Goal: Task Accomplishment & Management: Use online tool/utility

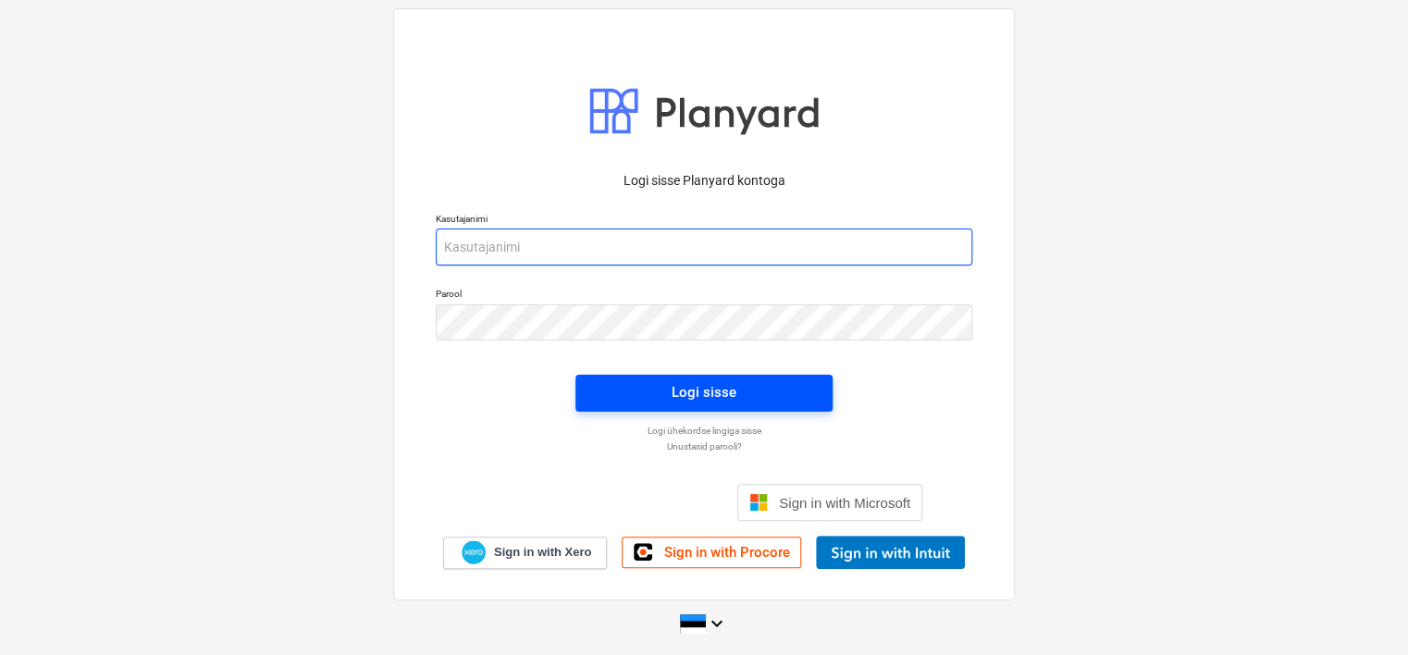
type input "[EMAIL_ADDRESS][DOMAIN_NAME]"
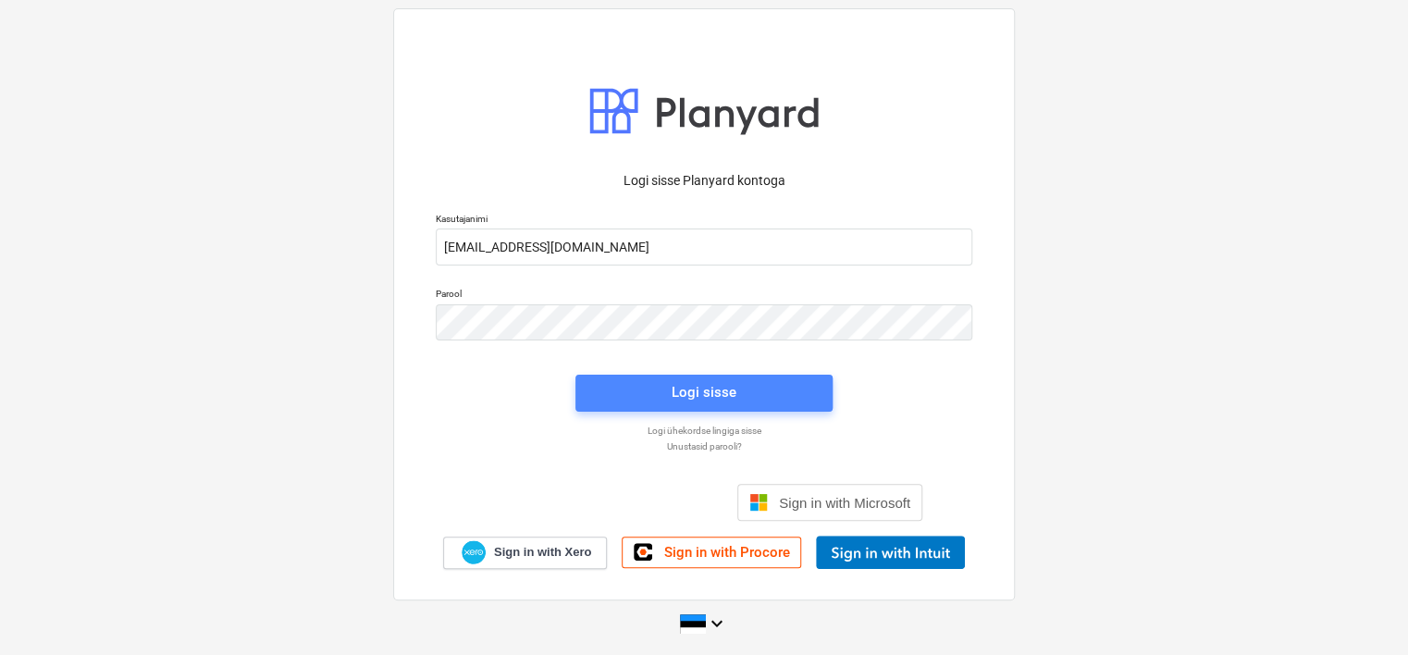
click at [629, 389] on span "Logi sisse" at bounding box center [704, 392] width 213 height 24
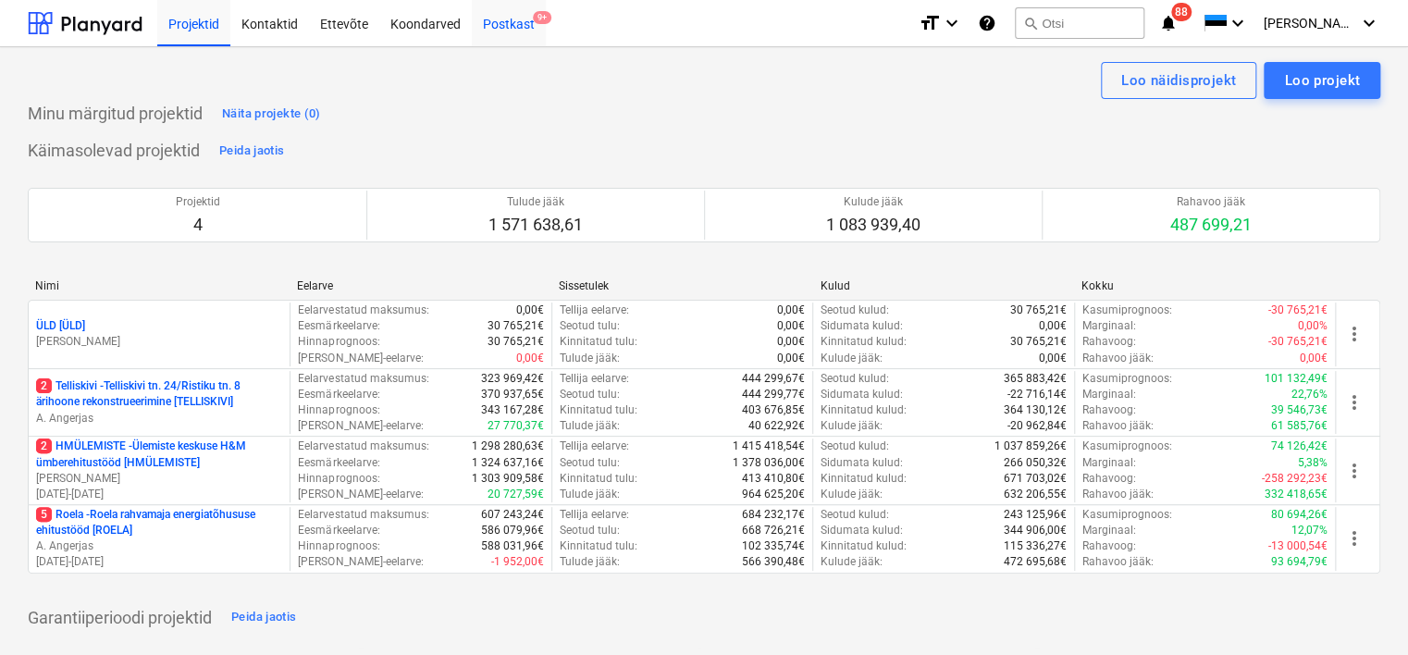
click at [507, 24] on div "Postkast 9+" at bounding box center [509, 22] width 74 height 47
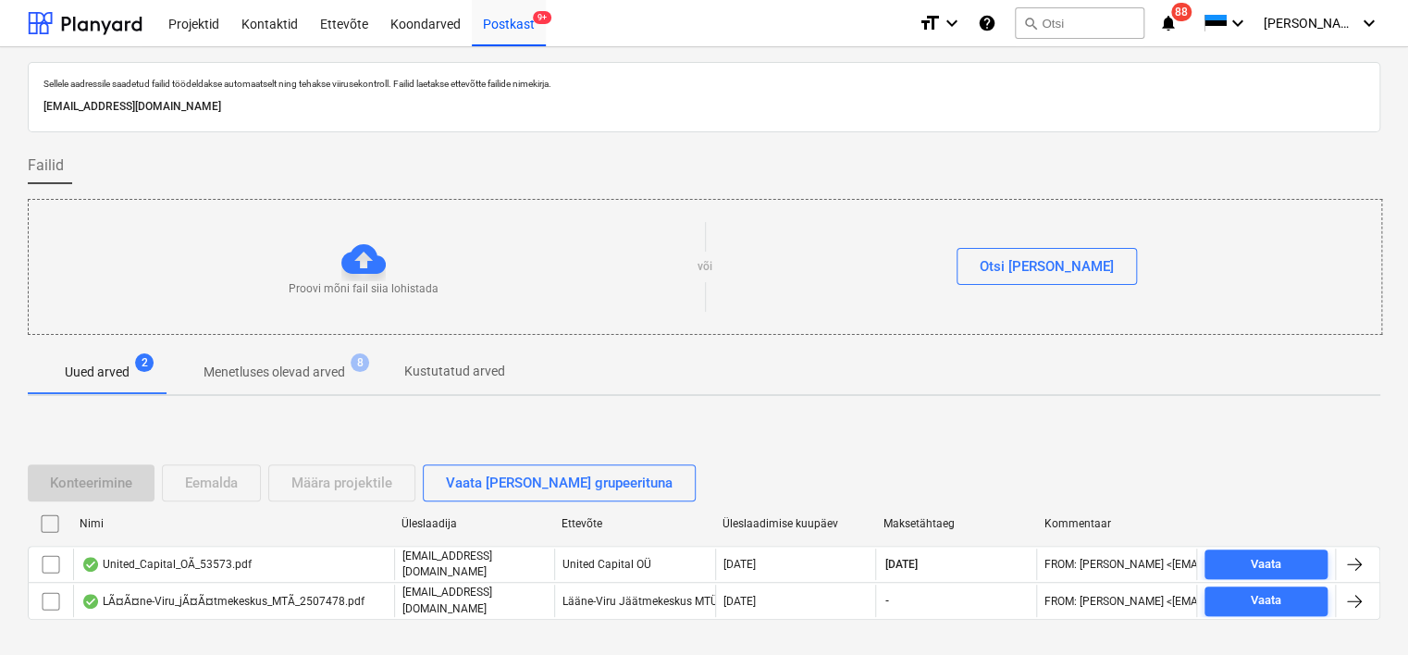
click at [266, 108] on p "[EMAIL_ADDRESS][DOMAIN_NAME]" at bounding box center [703, 106] width 1321 height 19
copy p "[EMAIL_ADDRESS][DOMAIN_NAME]"
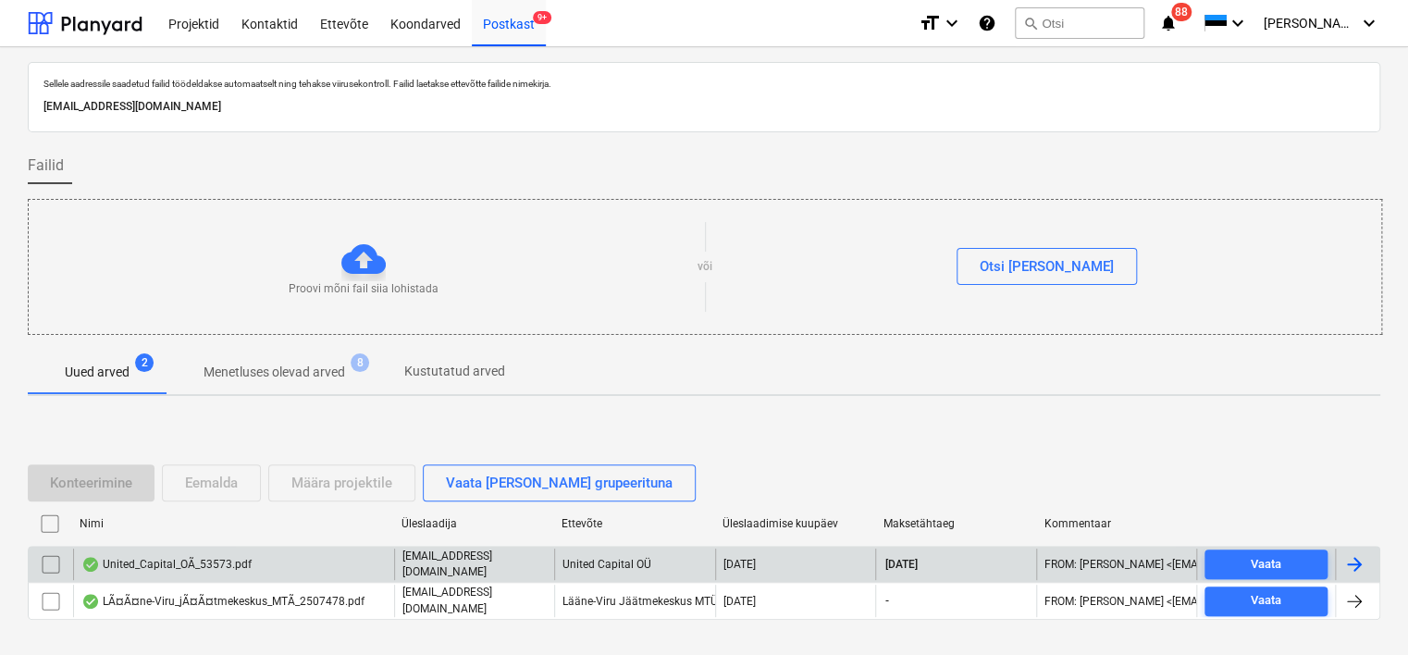
click at [278, 570] on div "United_Capital_OÃ_53573.pdf" at bounding box center [233, 563] width 321 height 31
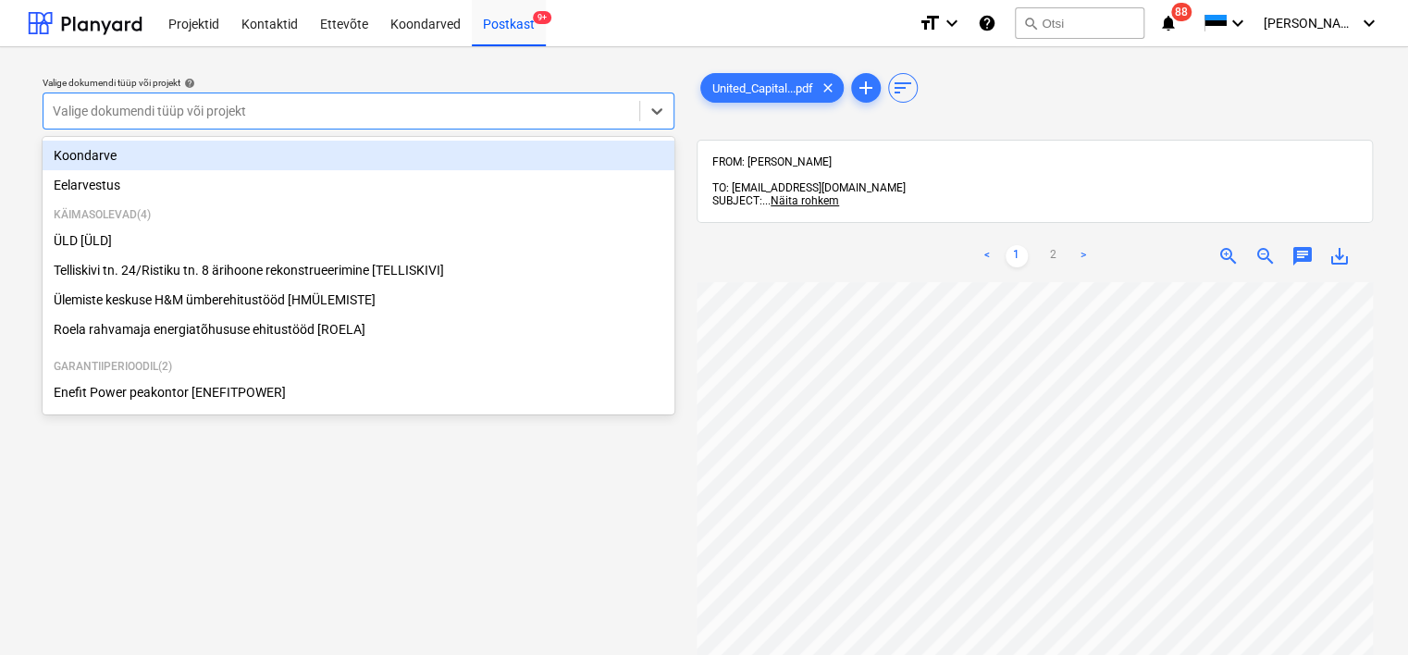
click at [449, 106] on div at bounding box center [341, 111] width 577 height 18
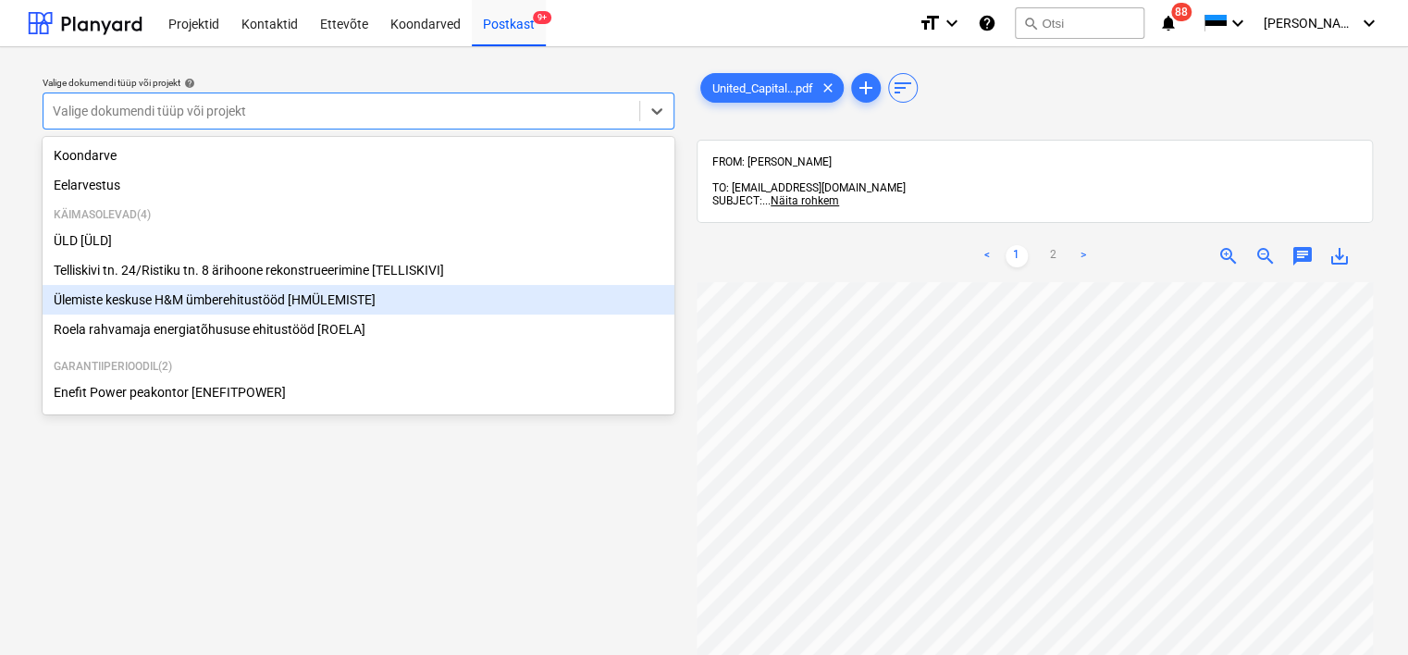
click at [230, 300] on div "Ülemiste keskuse H&M ümberehitustööd [HMÜLEMISTE]" at bounding box center [359, 300] width 632 height 30
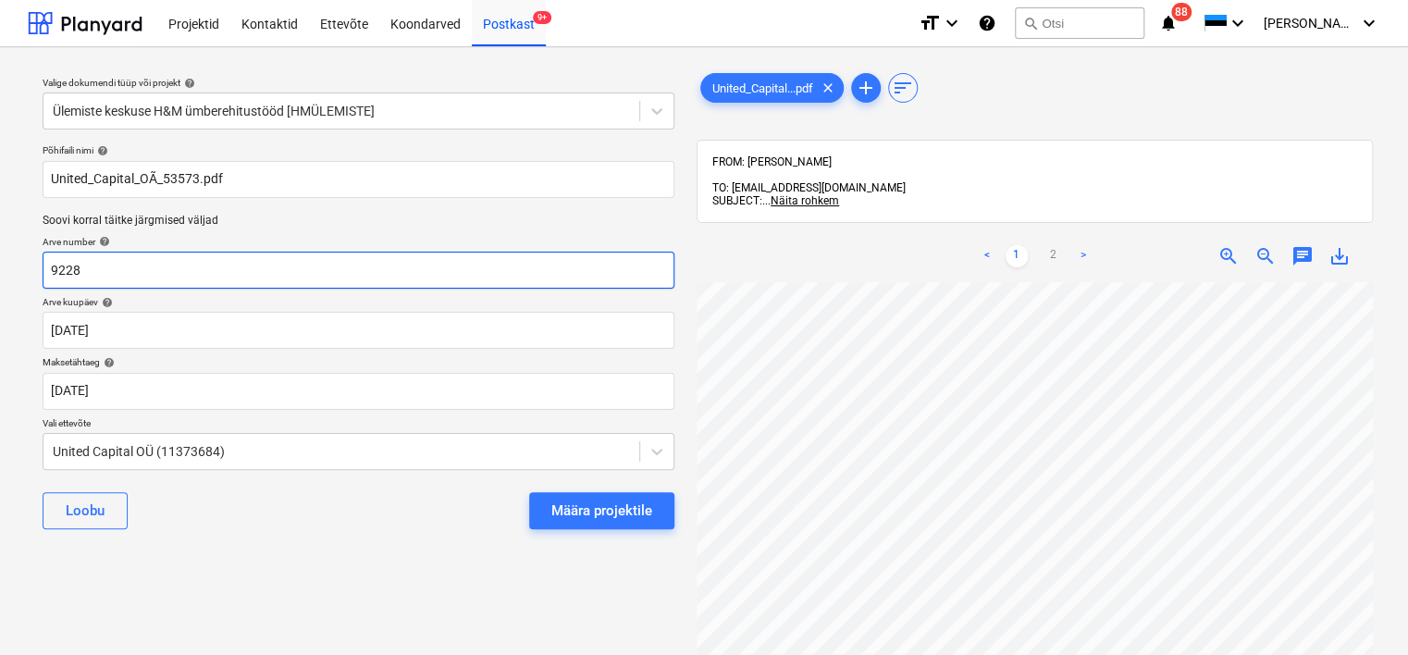
click at [193, 265] on input "9228" at bounding box center [359, 270] width 632 height 37
click at [333, 268] on input "9228" at bounding box center [359, 270] width 632 height 37
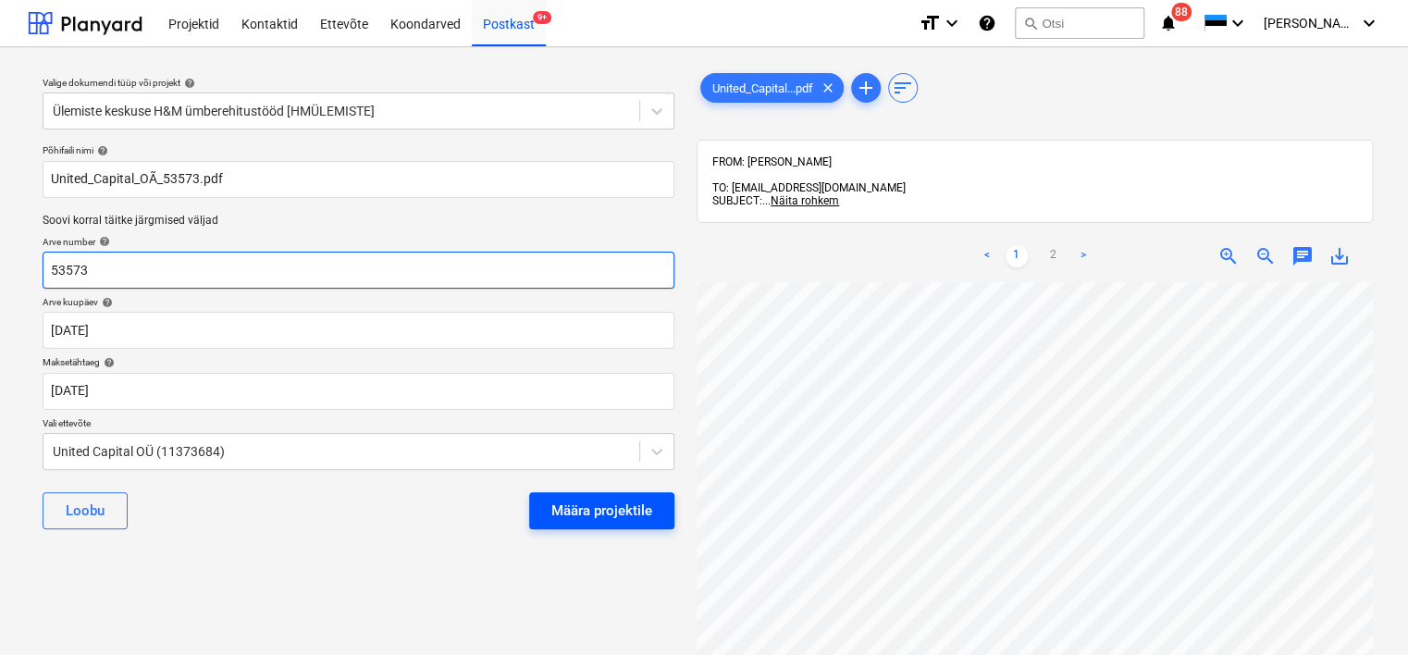
type input "53573"
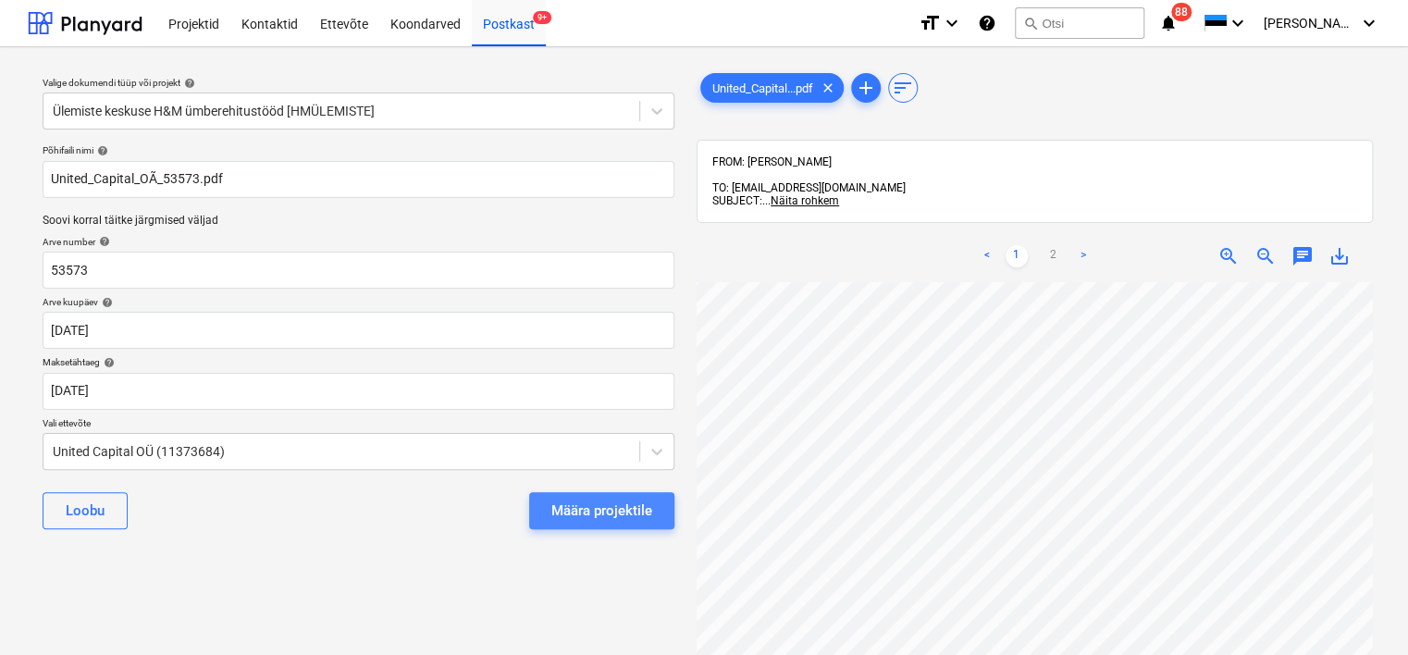
click at [588, 520] on div "Määra projektile" at bounding box center [601, 511] width 101 height 24
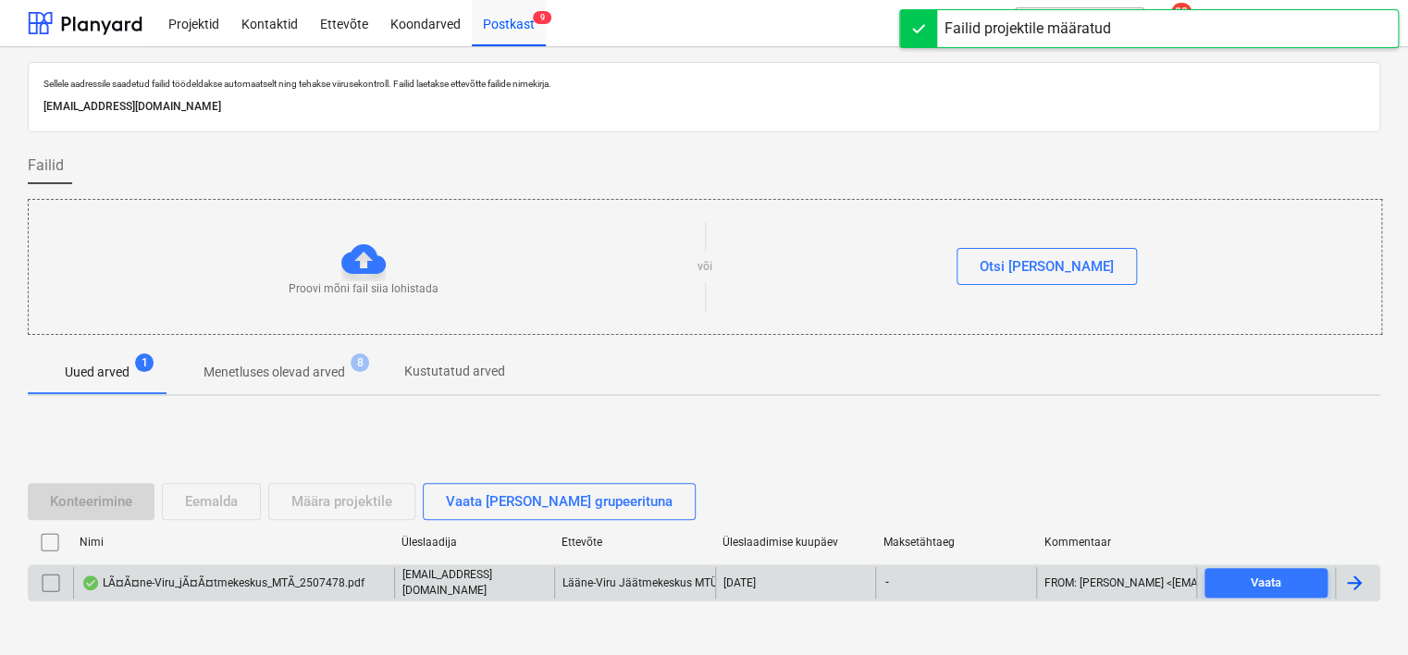
click at [258, 570] on div "LÃ¤Ã¤ne-Viru_jÃ¤Ã¤tmekeskus_MTÃ_2507478.pdf" at bounding box center [233, 582] width 321 height 31
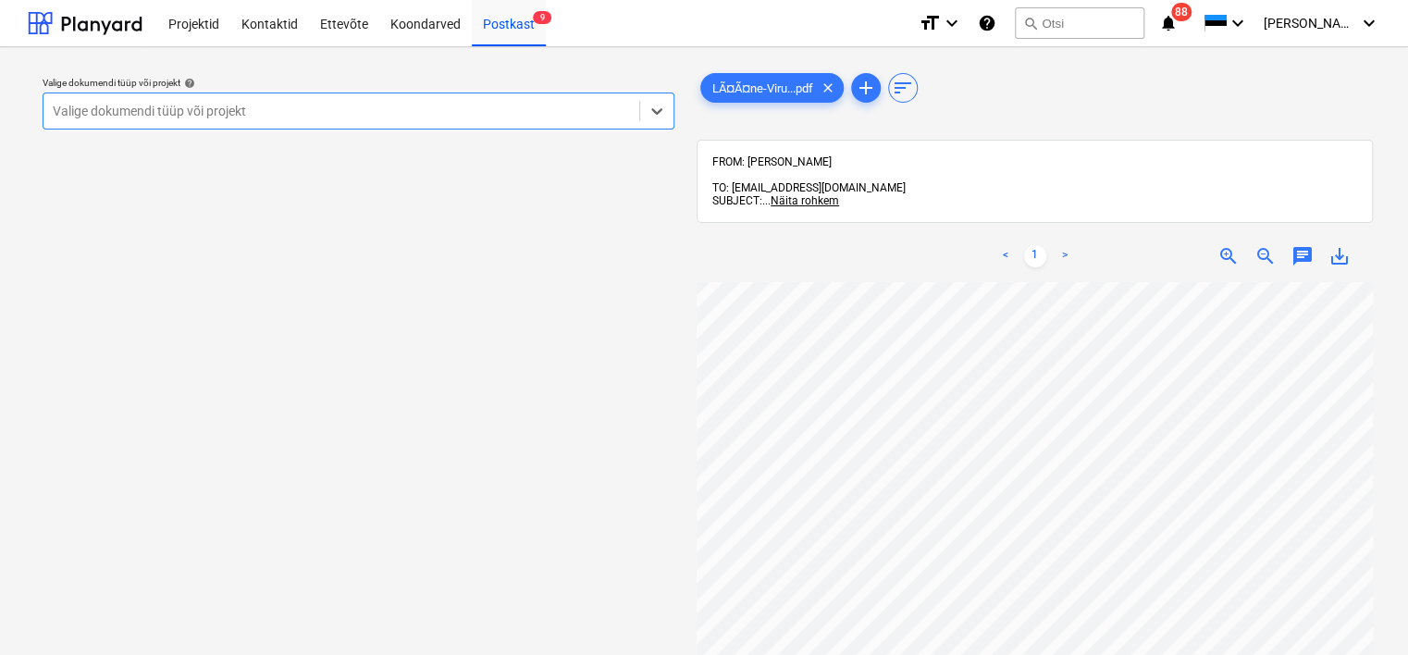
scroll to position [63, 159]
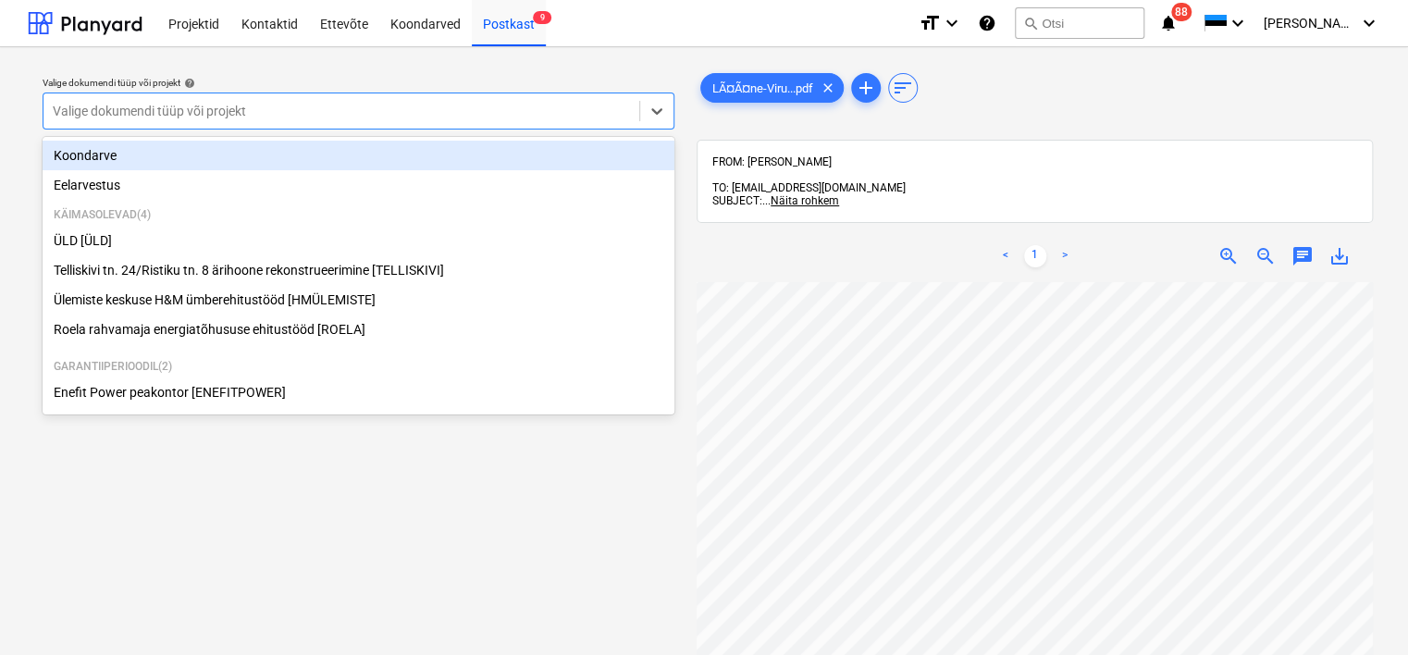
click at [336, 120] on div at bounding box center [341, 111] width 577 height 18
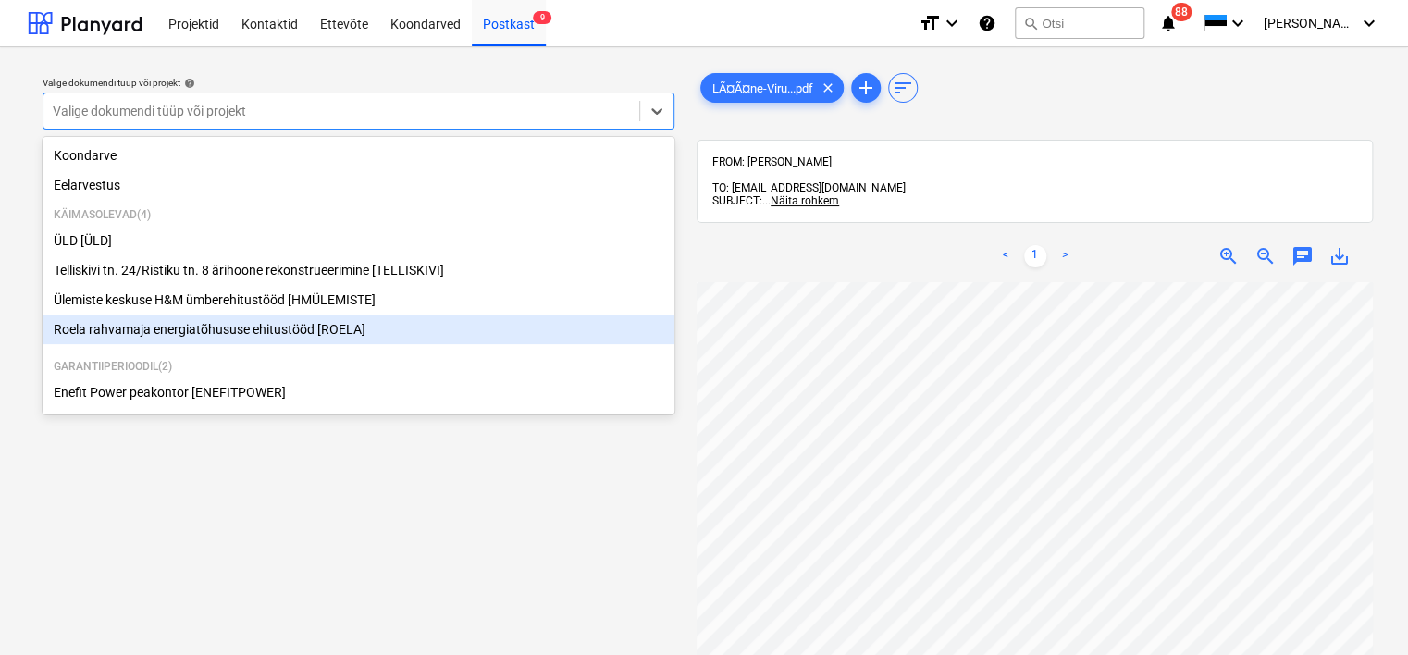
click at [190, 333] on div "Roela rahvamaja energiatõhususe ehitustööd [ROELA]" at bounding box center [359, 329] width 632 height 30
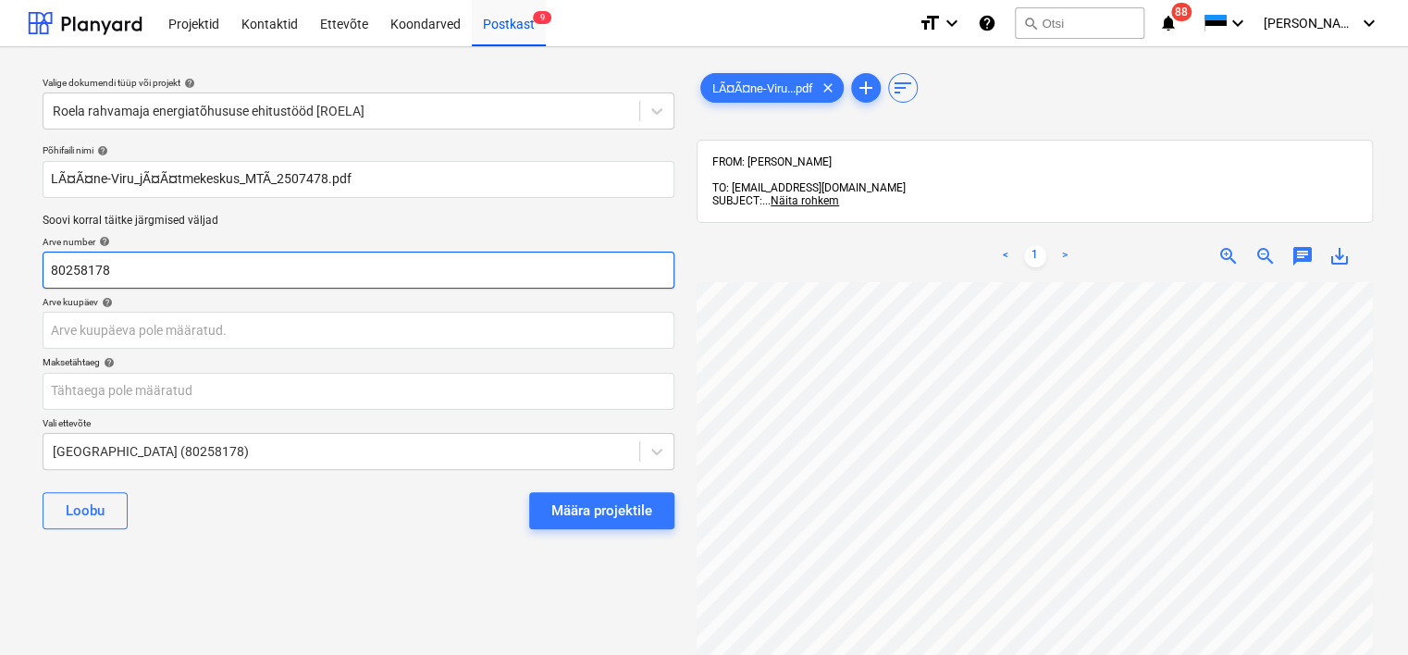
click at [377, 259] on input "80258178" at bounding box center [359, 270] width 632 height 37
click at [377, 259] on input "2" at bounding box center [359, 270] width 632 height 37
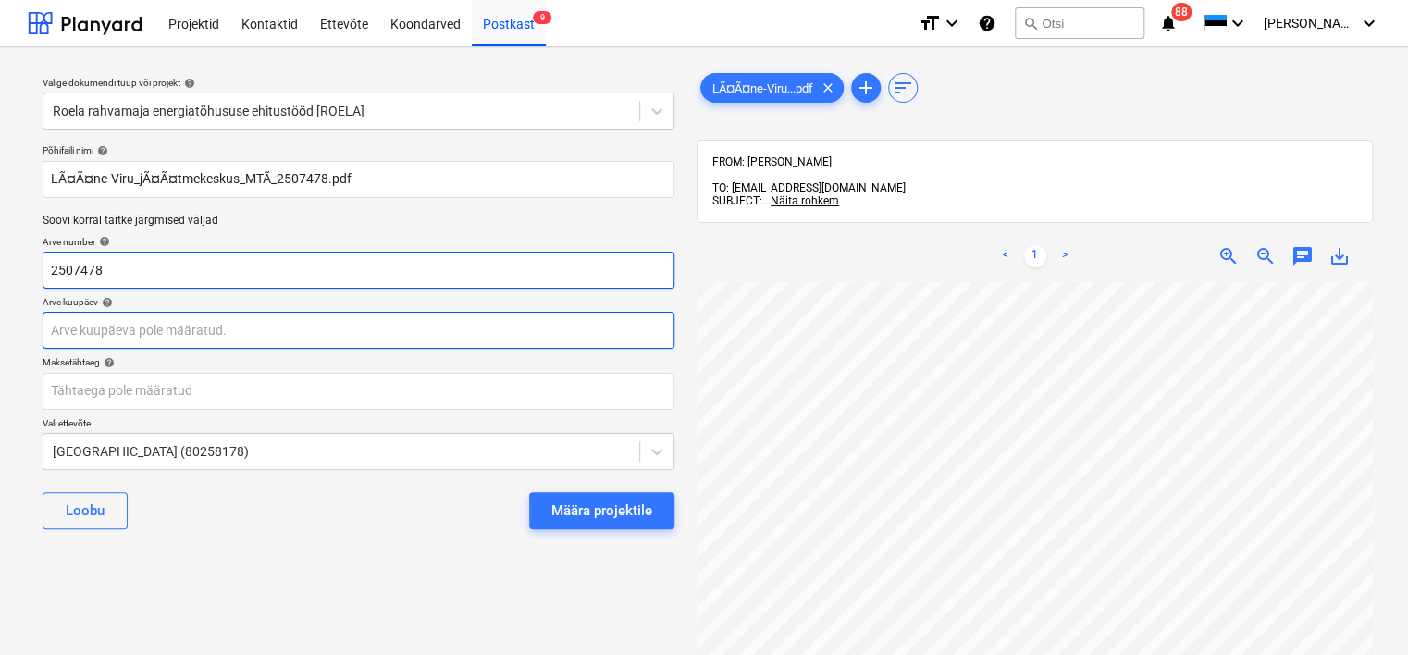
type input "2507478"
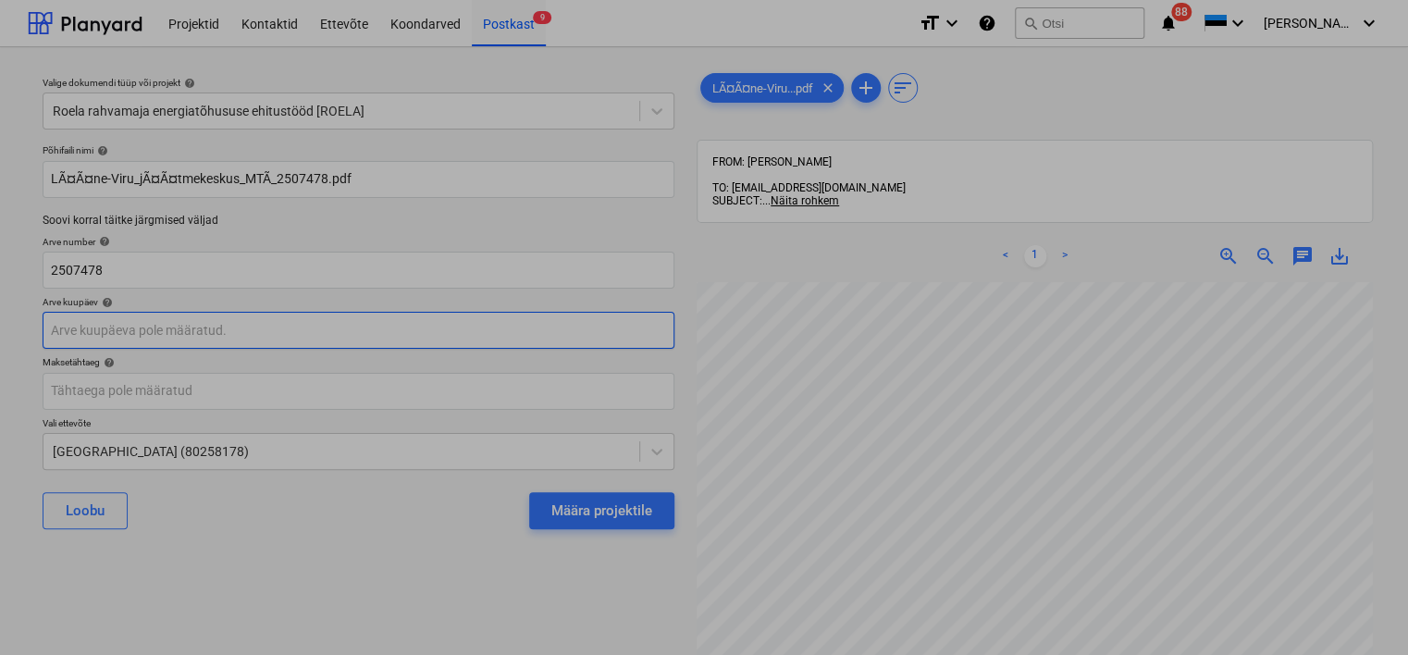
click at [388, 327] on body "Projektid Kontaktid Ettevõte Koondarved Postkast 9 format_size keyboard_arrow_d…" at bounding box center [704, 327] width 1408 height 655
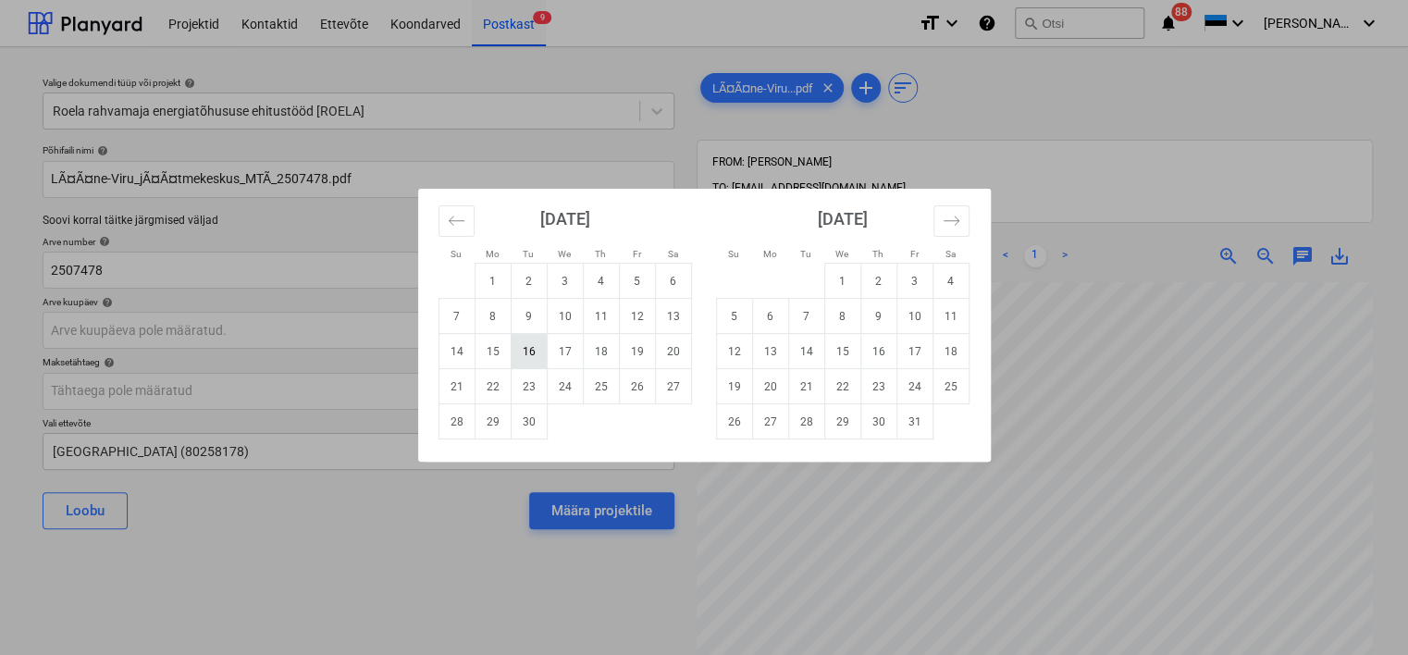
click at [528, 348] on td "16" at bounding box center [529, 351] width 36 height 35
type input "[DATE]"
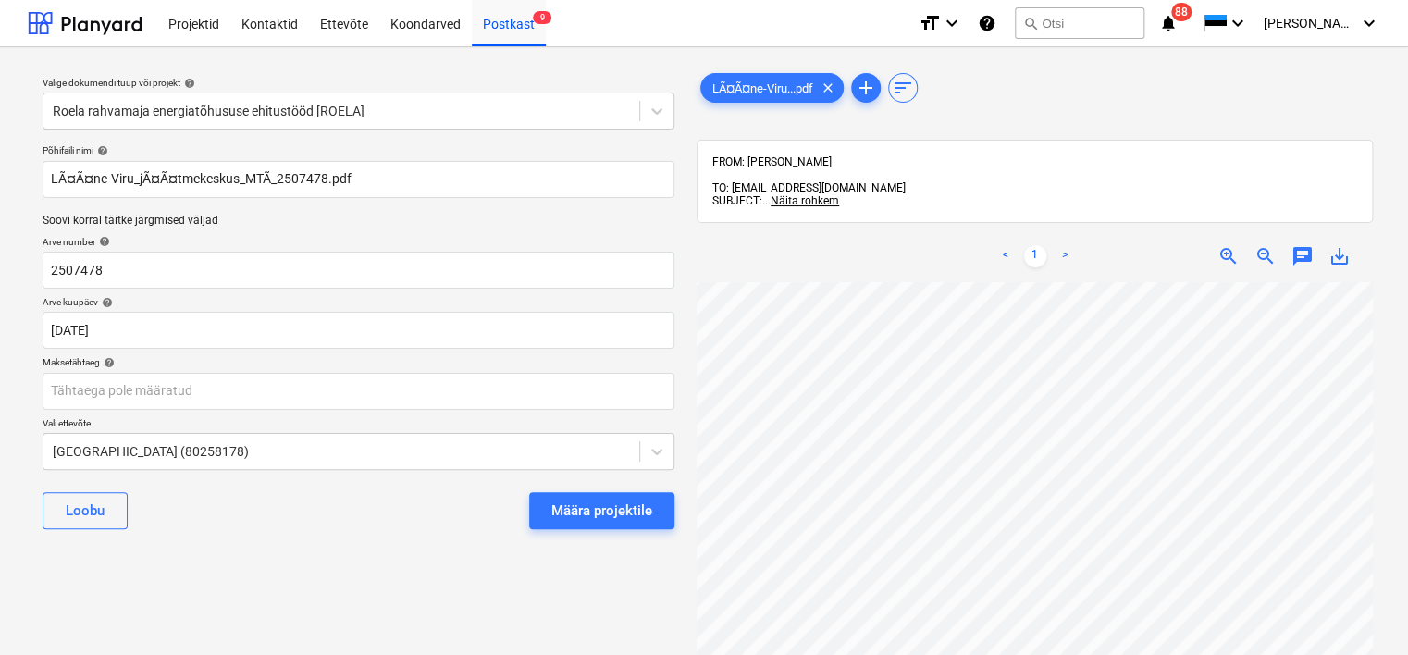
scroll to position [63, 21]
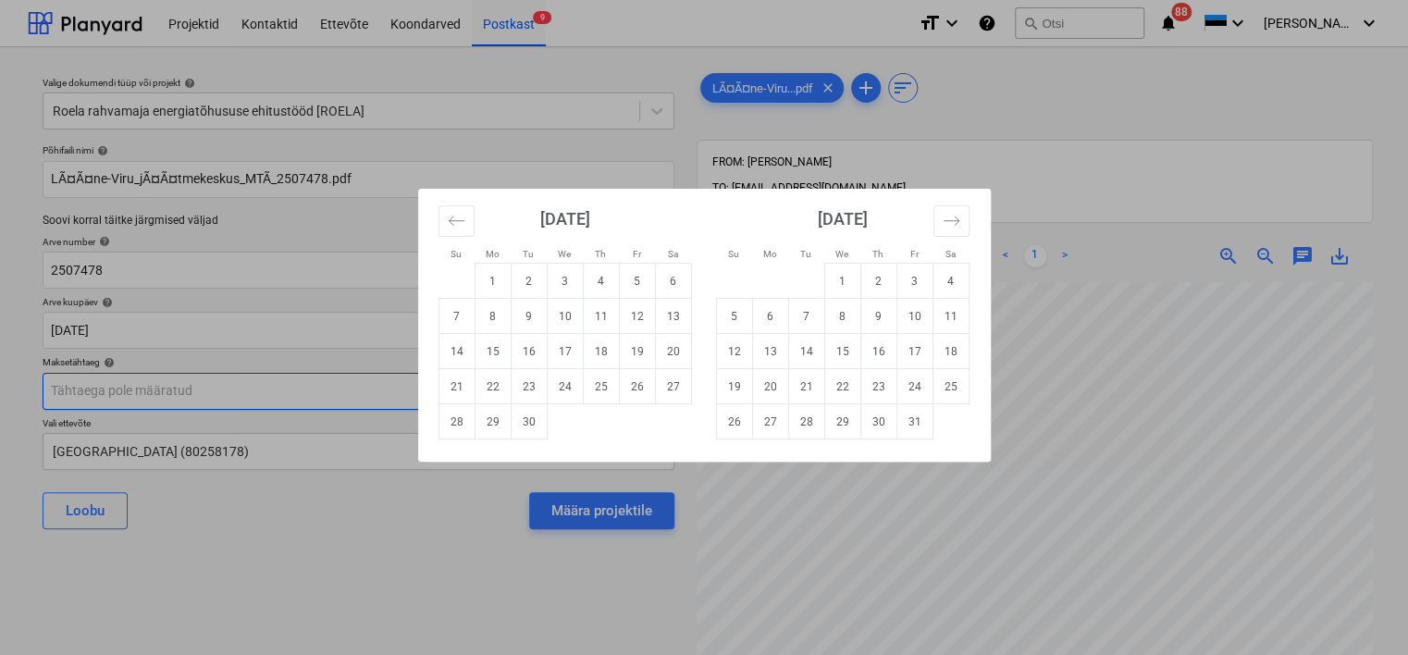
click at [386, 395] on body "Projektid Kontaktid Ettevõte Koondarved Postkast 9 format_size keyboard_arrow_d…" at bounding box center [704, 327] width 1408 height 655
click at [529, 423] on td "30" at bounding box center [529, 421] width 36 height 35
type input "[DATE]"
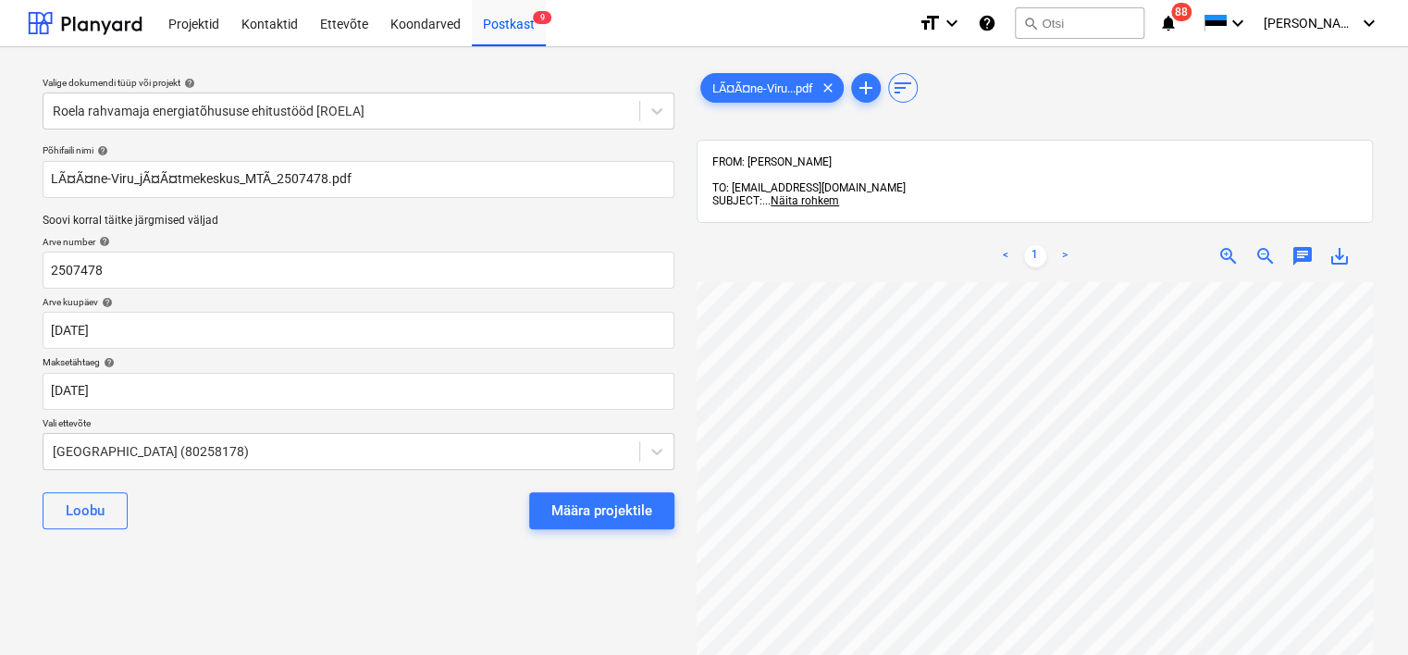
click at [391, 559] on div "Valige dokumendi tüüp või projekt help Roela rahvamaja energiatõhususe ehitustö…" at bounding box center [358, 477] width 661 height 831
click at [570, 503] on div "Määra projektile" at bounding box center [601, 511] width 101 height 24
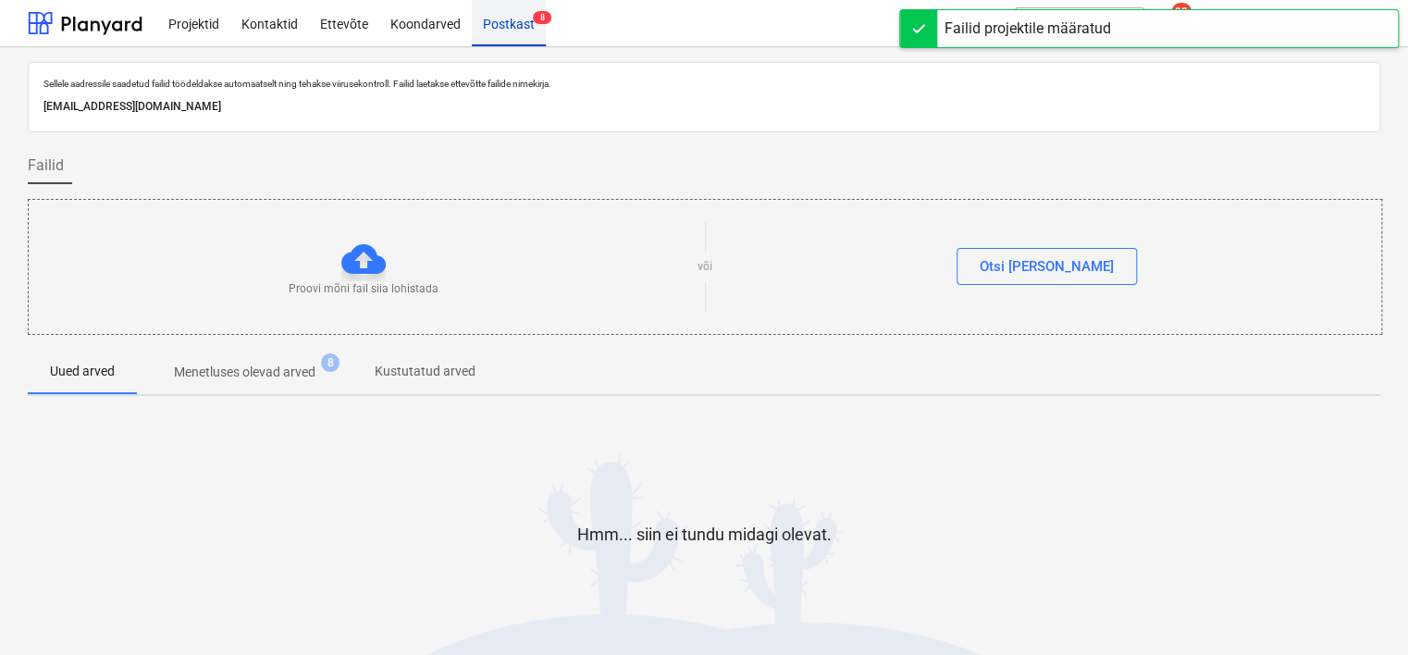
click at [495, 30] on div "Postkast 8" at bounding box center [509, 22] width 74 height 47
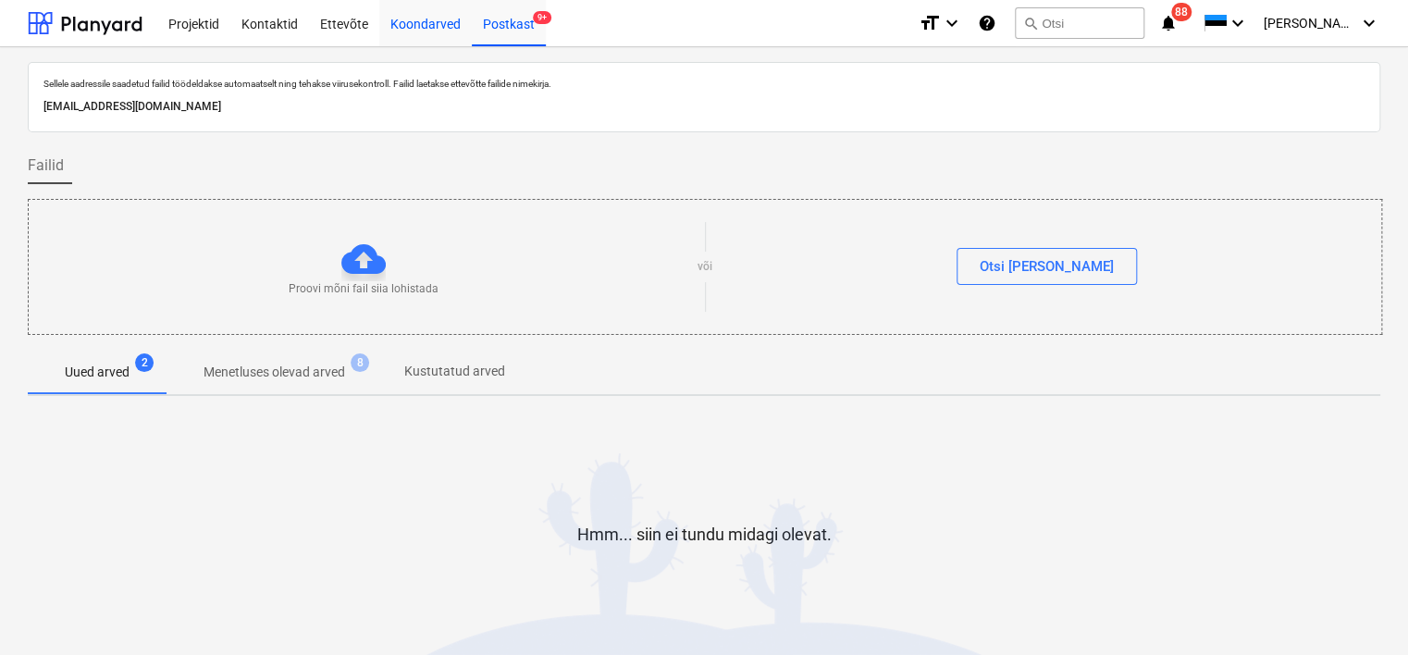
click at [408, 18] on div "Koondarved" at bounding box center [425, 22] width 92 height 47
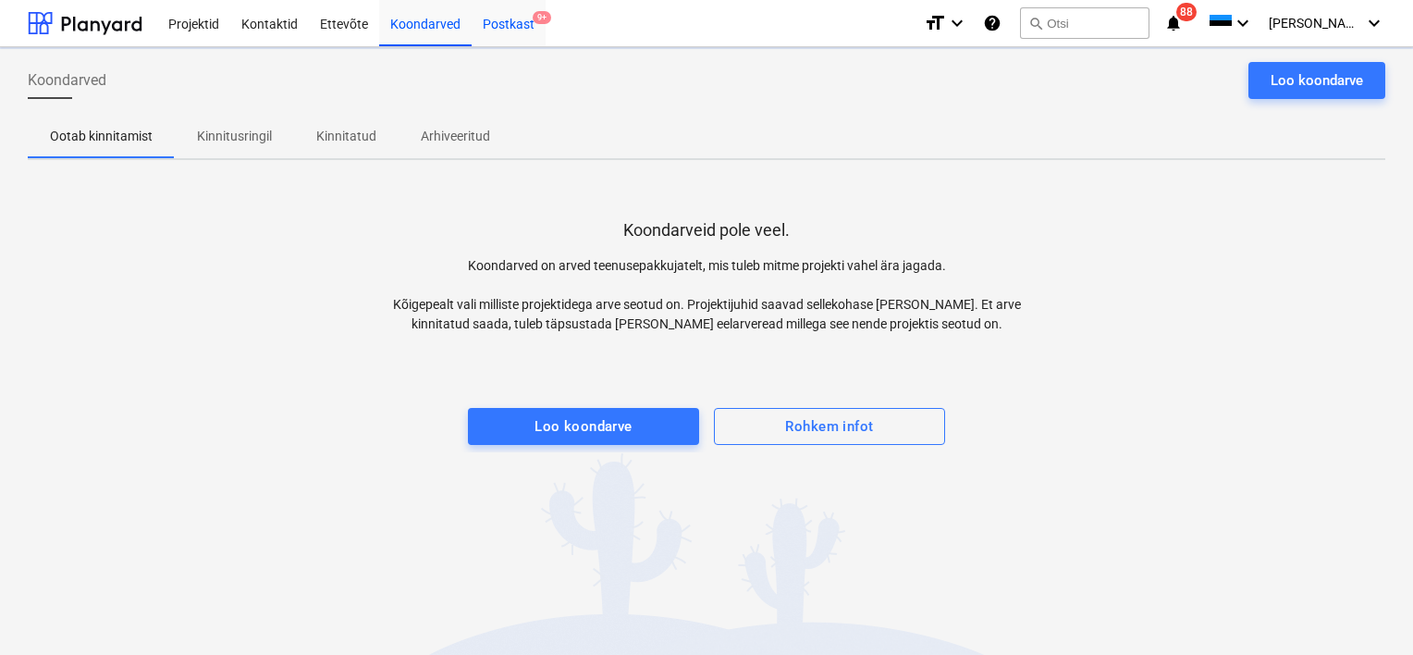
click at [507, 17] on div "Postkast 9+" at bounding box center [509, 22] width 74 height 47
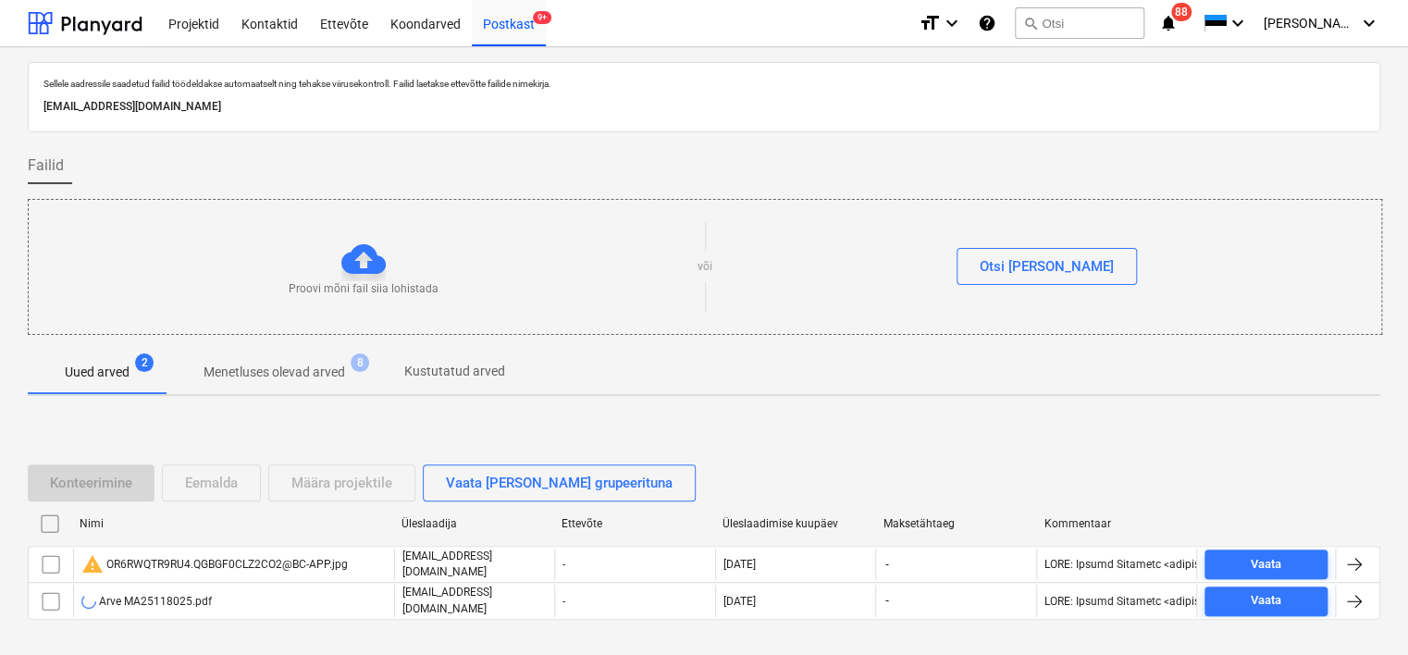
scroll to position [61, 0]
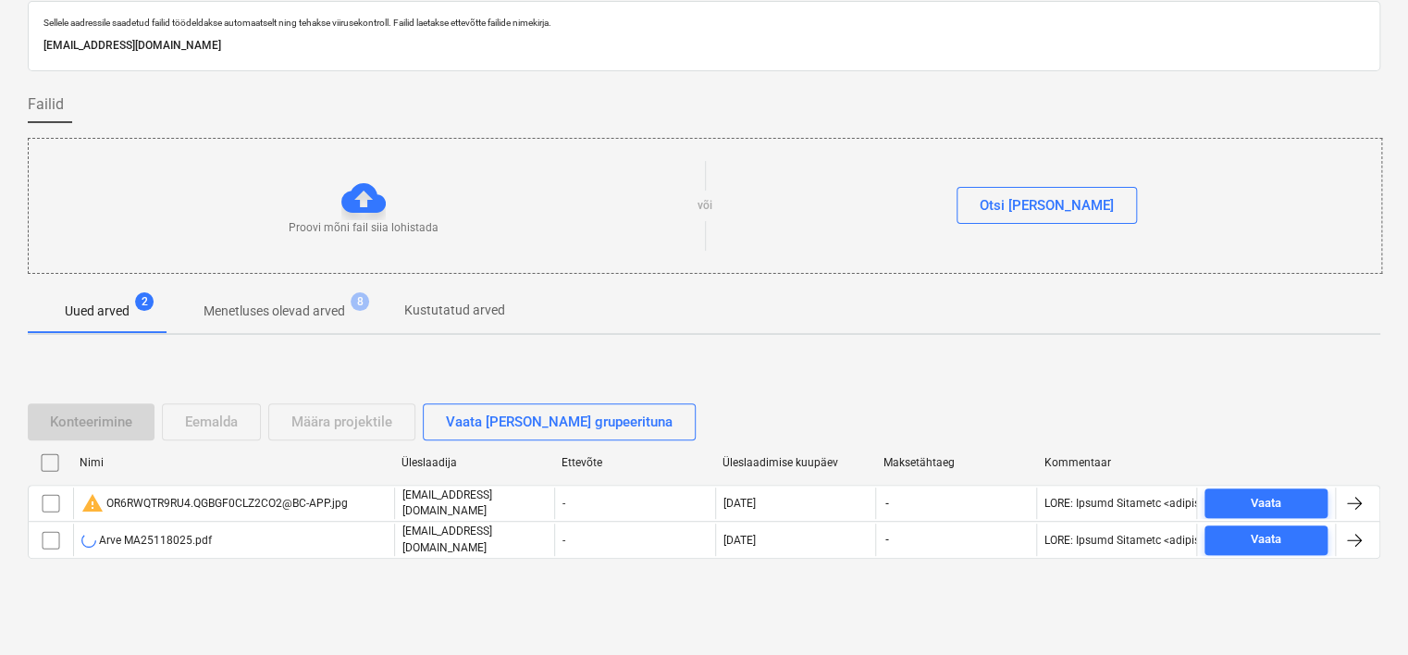
click at [54, 499] on input "checkbox" at bounding box center [51, 503] width 30 height 30
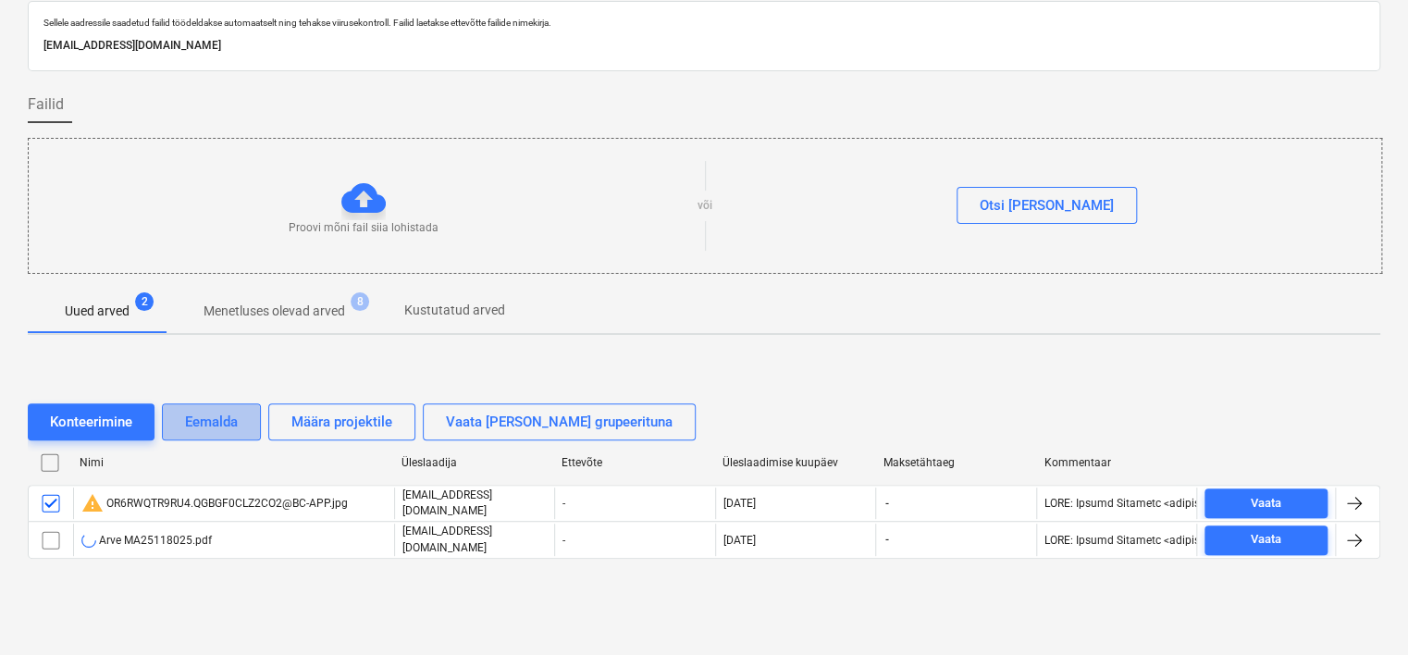
click at [203, 413] on div "Eemalda" at bounding box center [211, 422] width 53 height 24
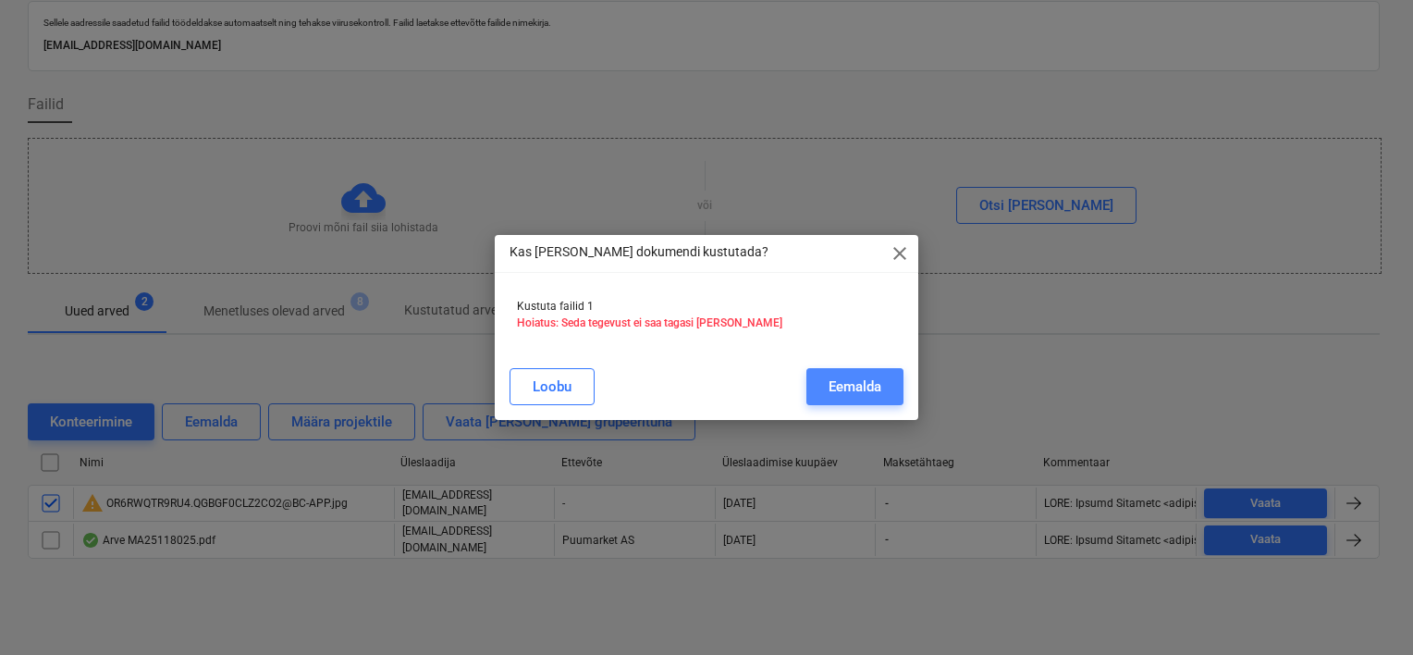
click at [847, 376] on div "Eemalda" at bounding box center [855, 387] width 53 height 24
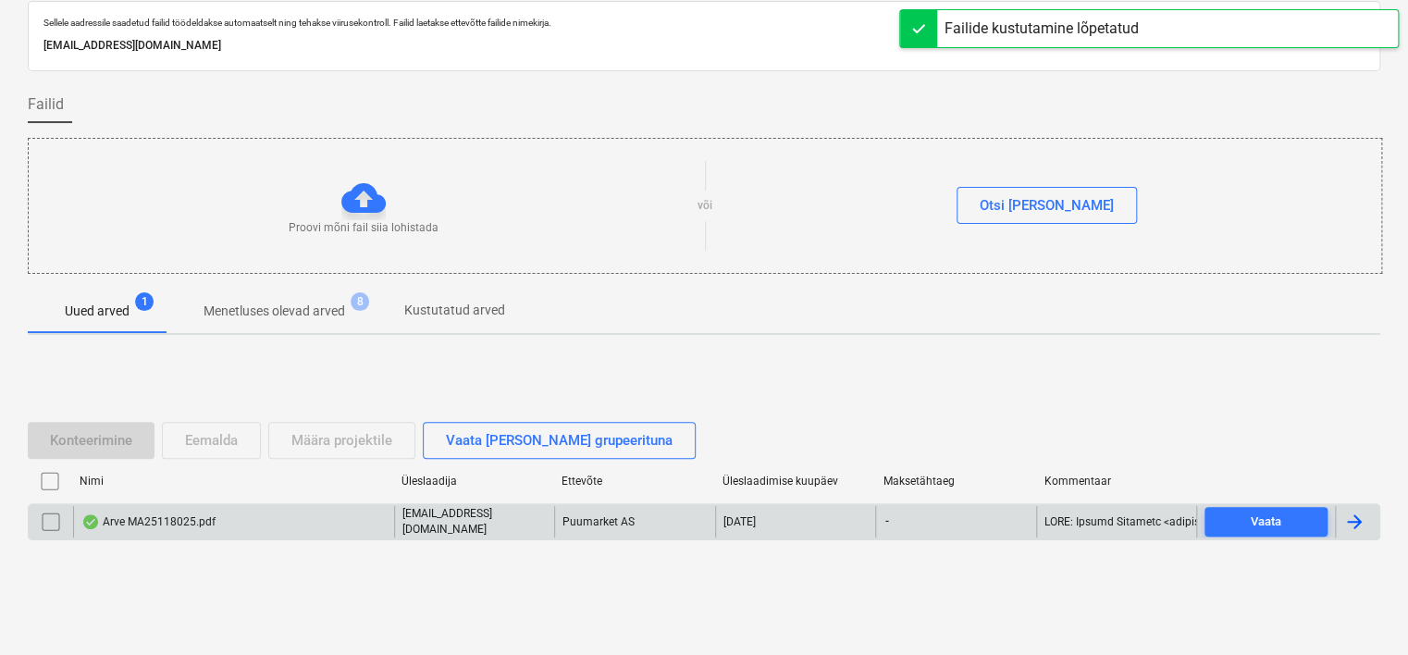
click at [292, 509] on div "Arve MA25118025.pdf" at bounding box center [233, 521] width 321 height 31
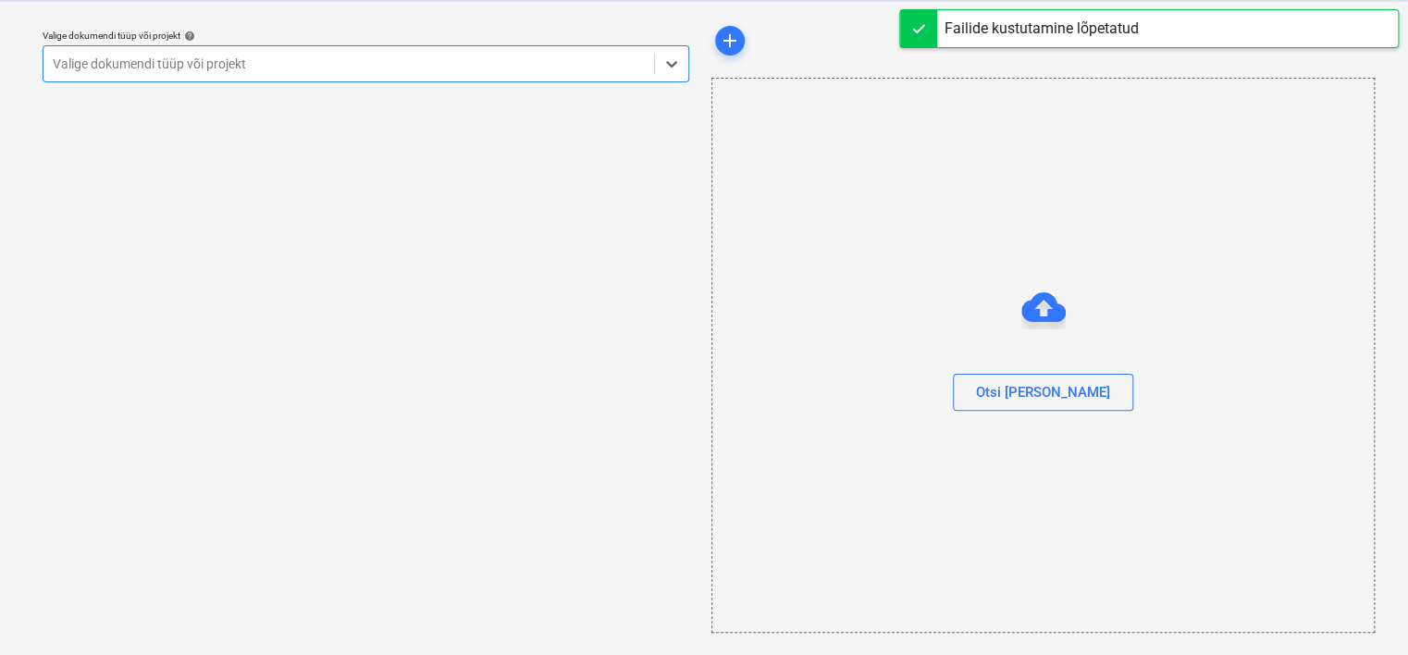
scroll to position [47, 0]
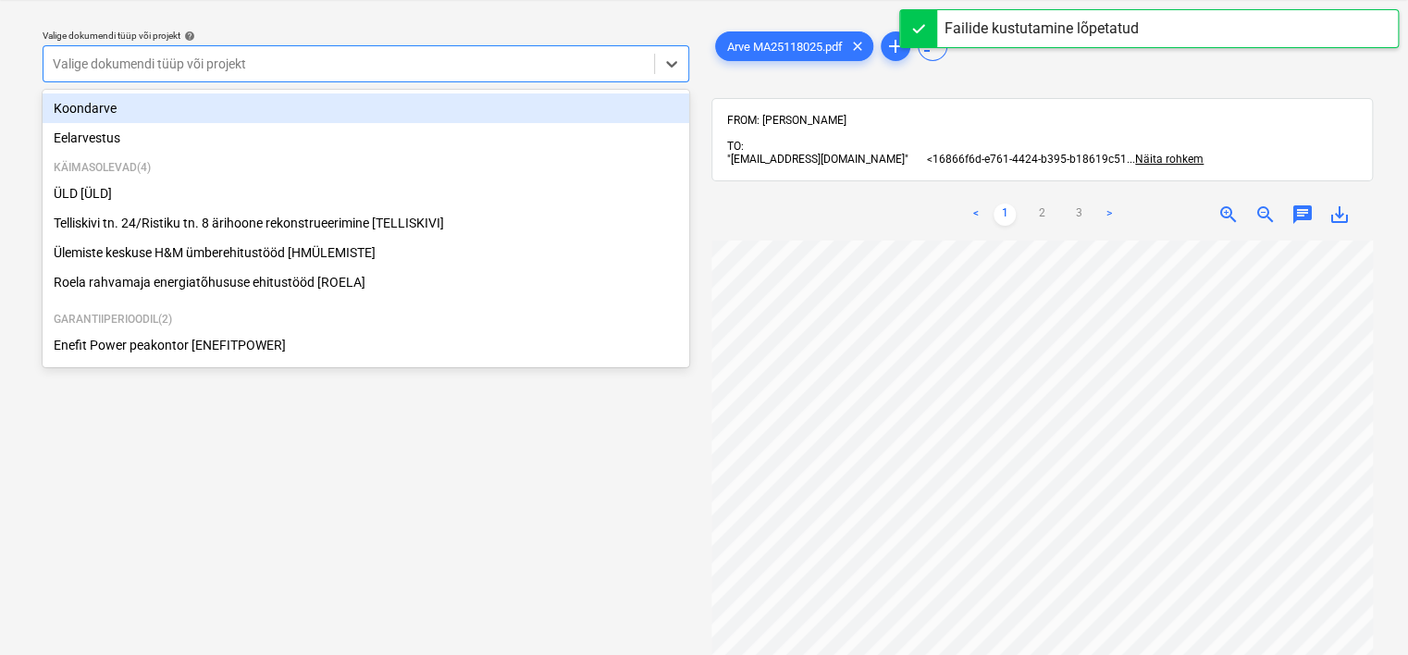
click at [488, 68] on div at bounding box center [349, 64] width 592 height 18
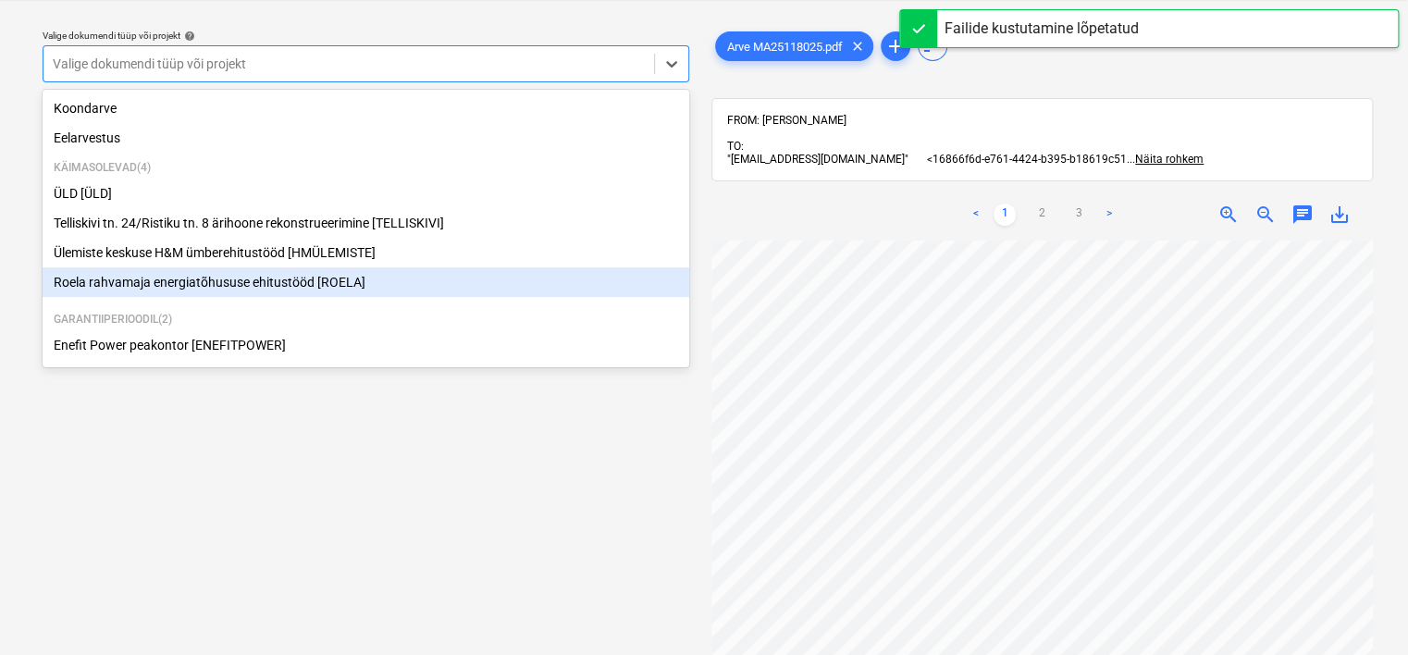
click at [322, 278] on div "Roela rahvamaja energiatõhususe ehitustööd [ROELA]" at bounding box center [366, 282] width 647 height 30
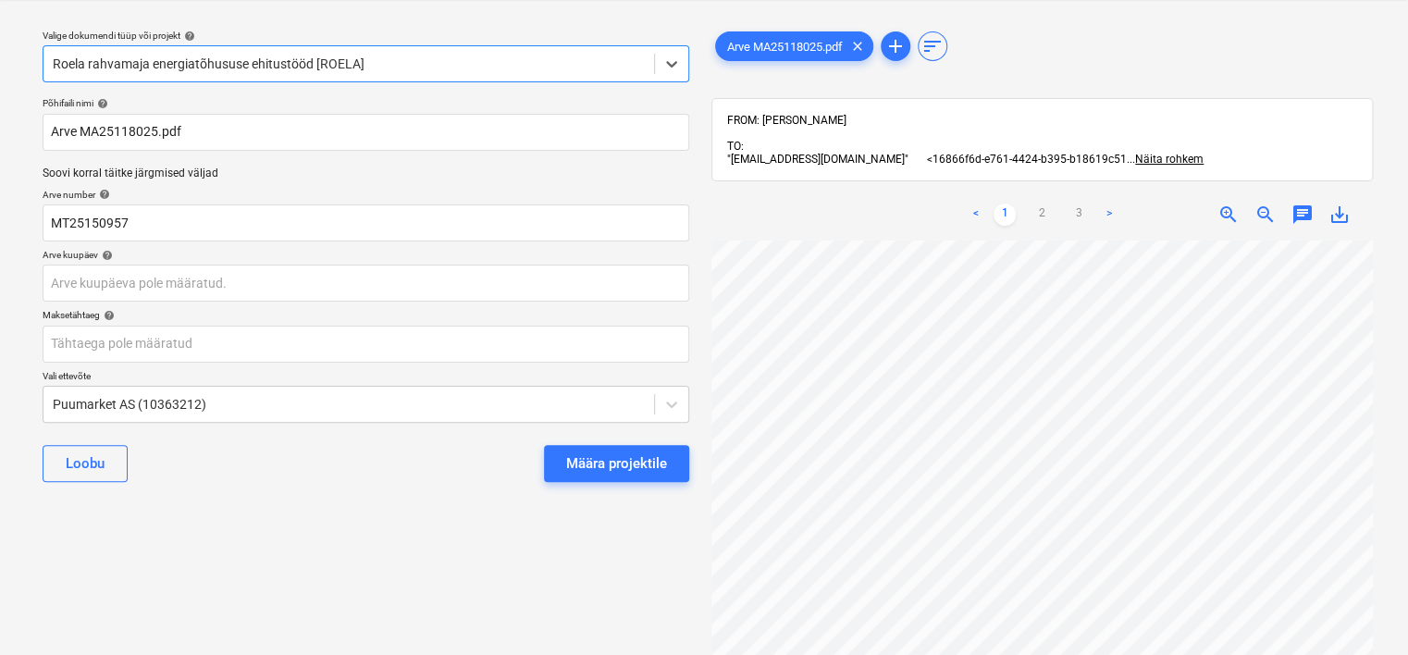
scroll to position [268, 0]
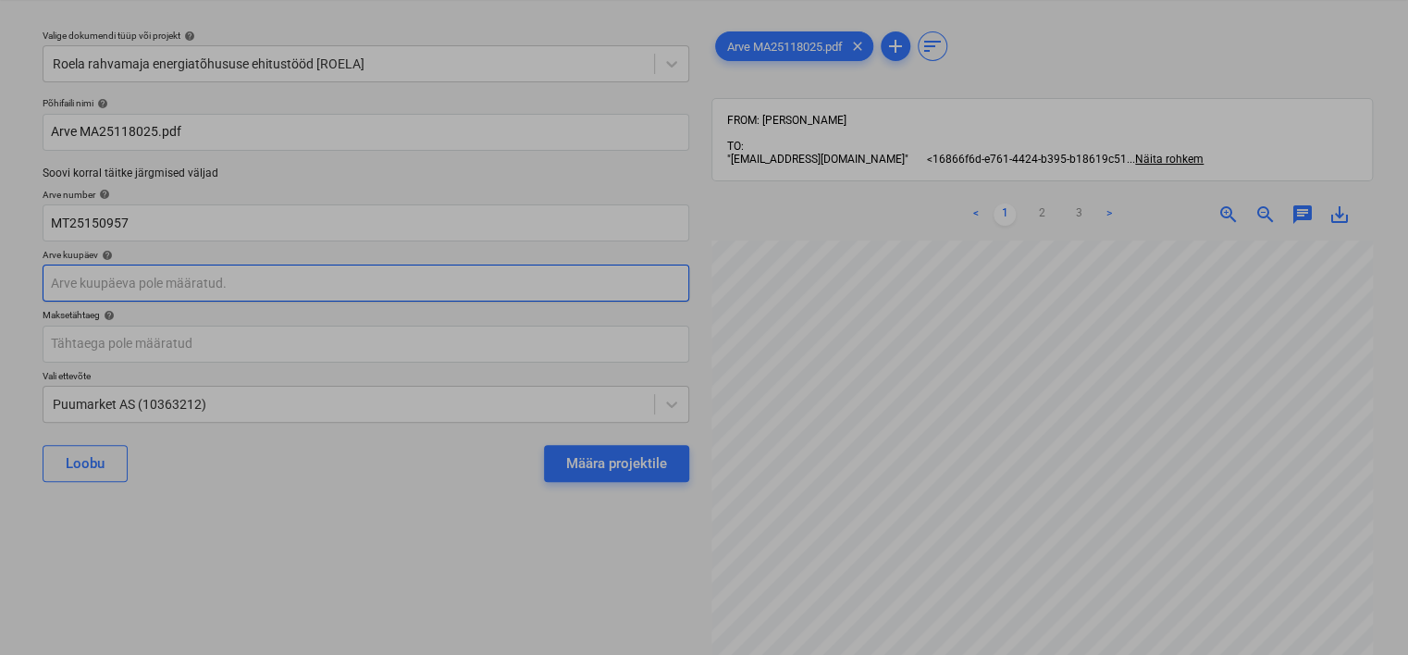
click at [181, 281] on body "Projektid Kontaktid Ettevõte Koondarved Postkast 9 format_size keyboard_arrow_d…" at bounding box center [704, 280] width 1408 height 655
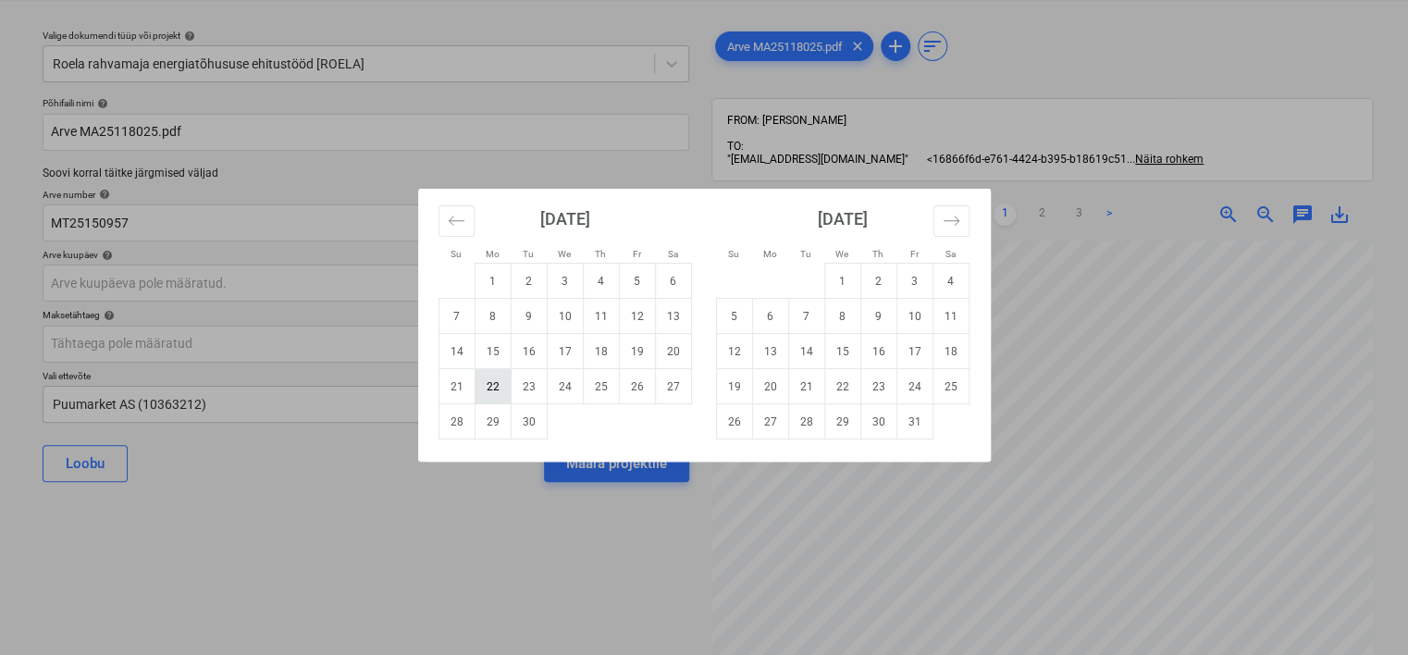
click at [490, 381] on td "22" at bounding box center [492, 386] width 36 height 35
type input "[DATE]"
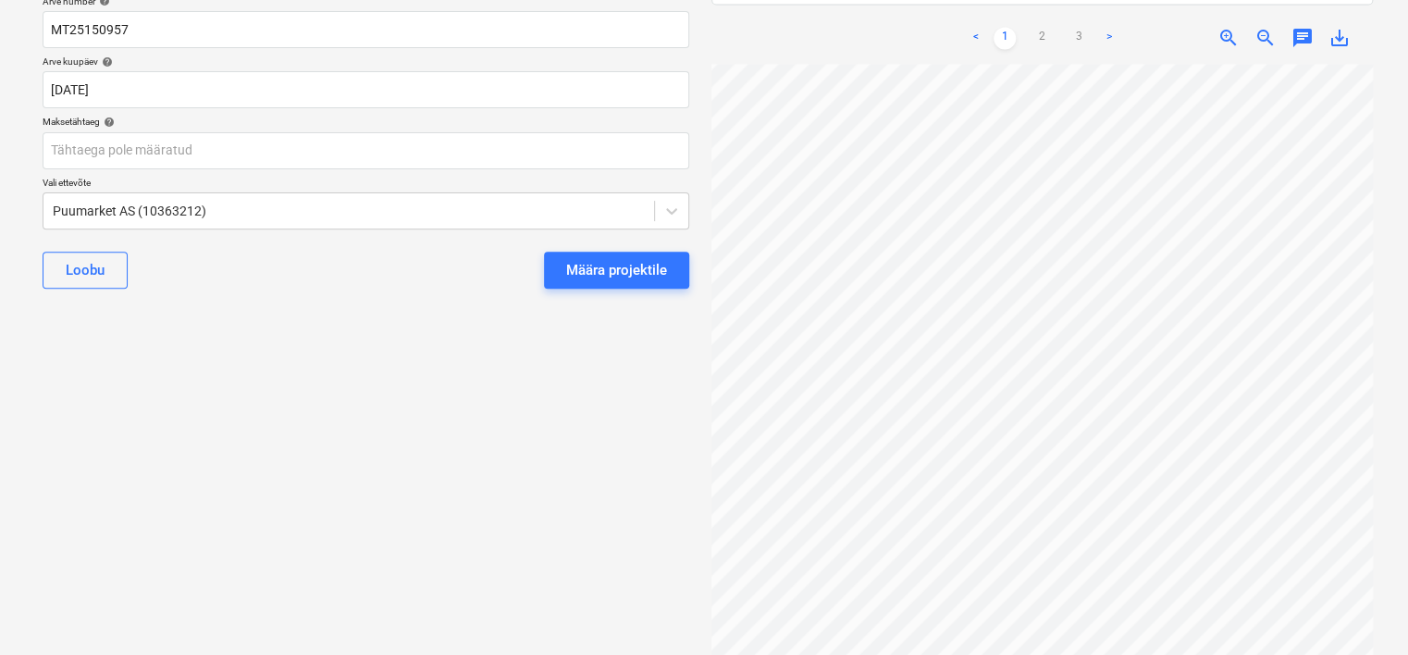
scroll to position [51, 0]
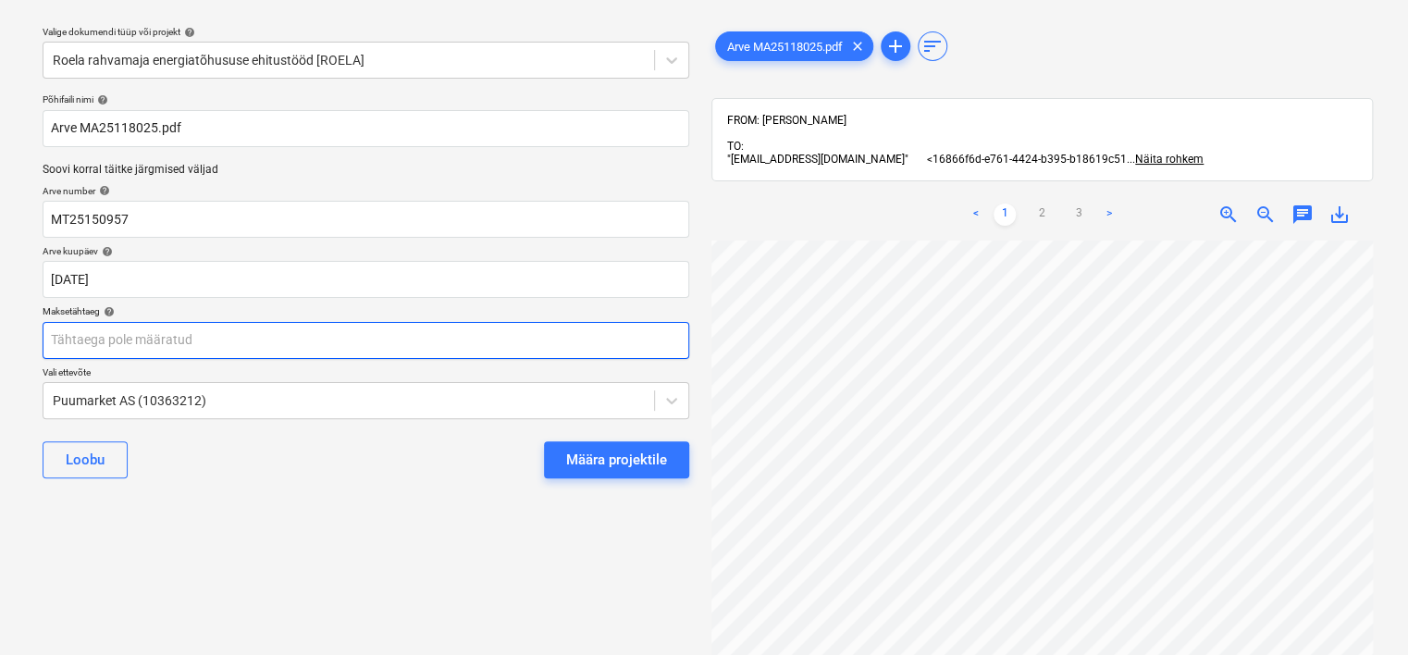
click at [236, 347] on body "Projektid Kontaktid Ettevõte Koondarved Postkast 9 format_size keyboard_arrow_d…" at bounding box center [704, 276] width 1408 height 655
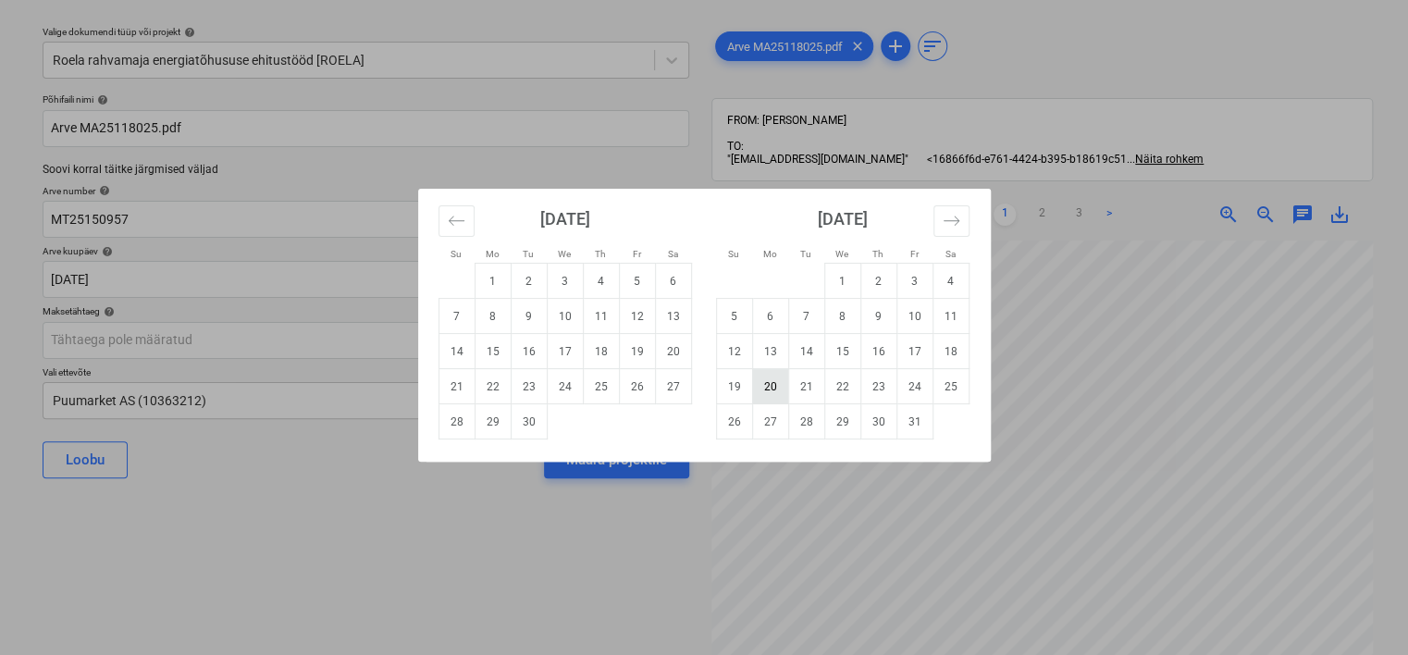
click at [768, 374] on td "20" at bounding box center [770, 386] width 36 height 35
type input "[DATE]"
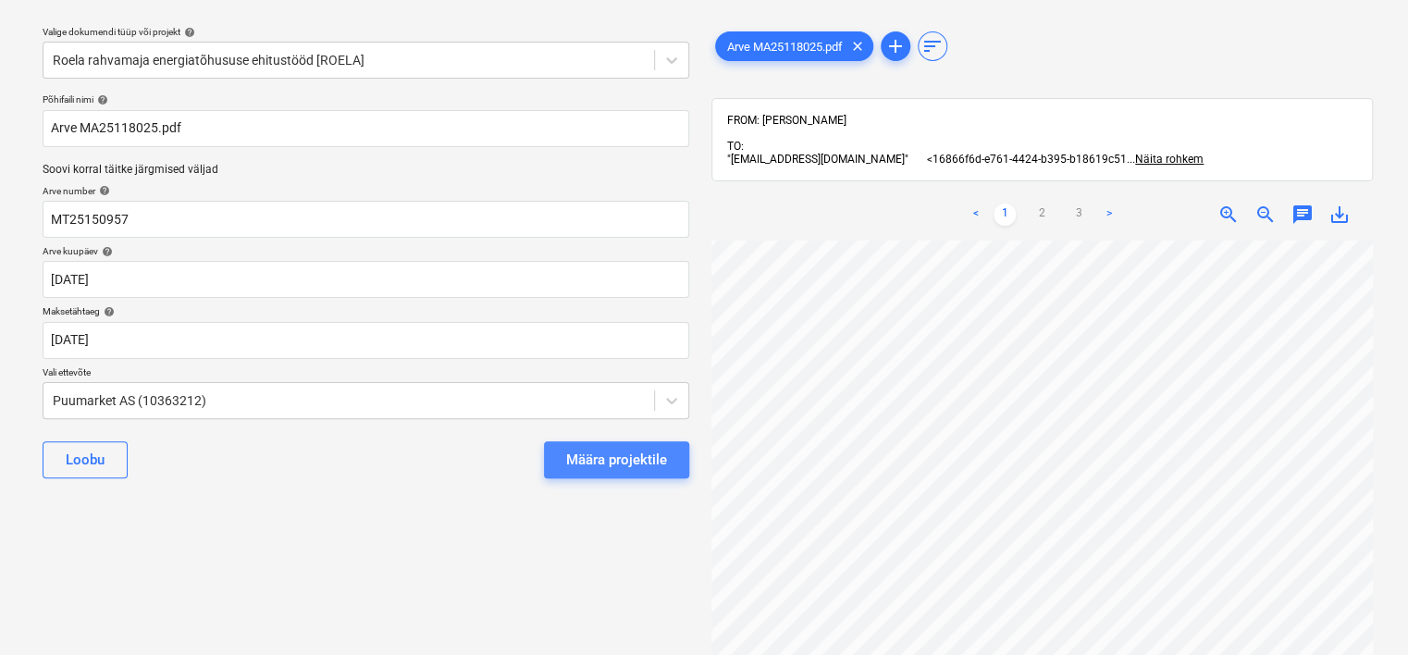
click at [635, 466] on div "Määra projektile" at bounding box center [616, 460] width 101 height 24
